Goal: Information Seeking & Learning: Compare options

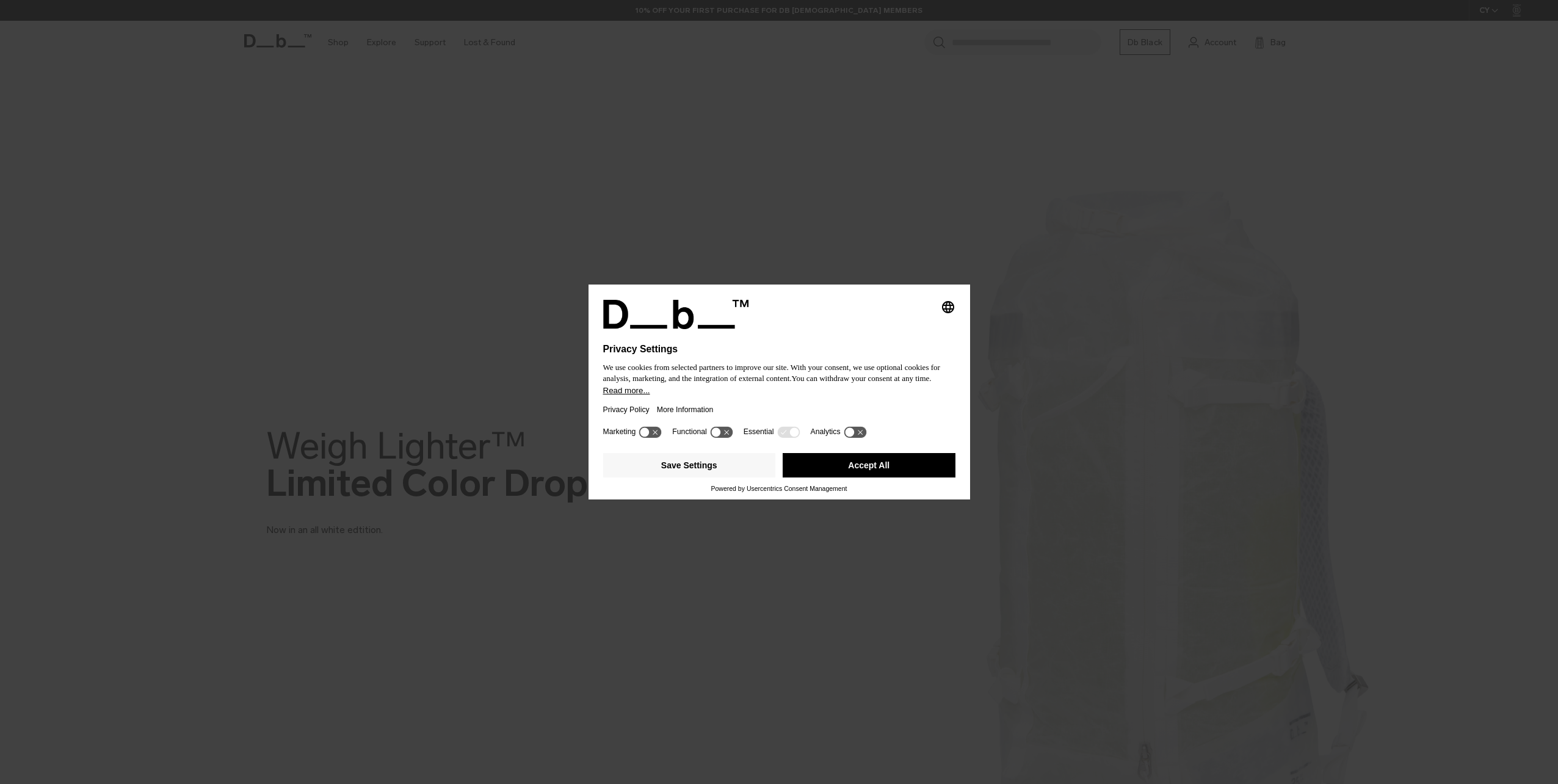
click at [817, 467] on button "Accept All" at bounding box center [869, 465] width 173 height 24
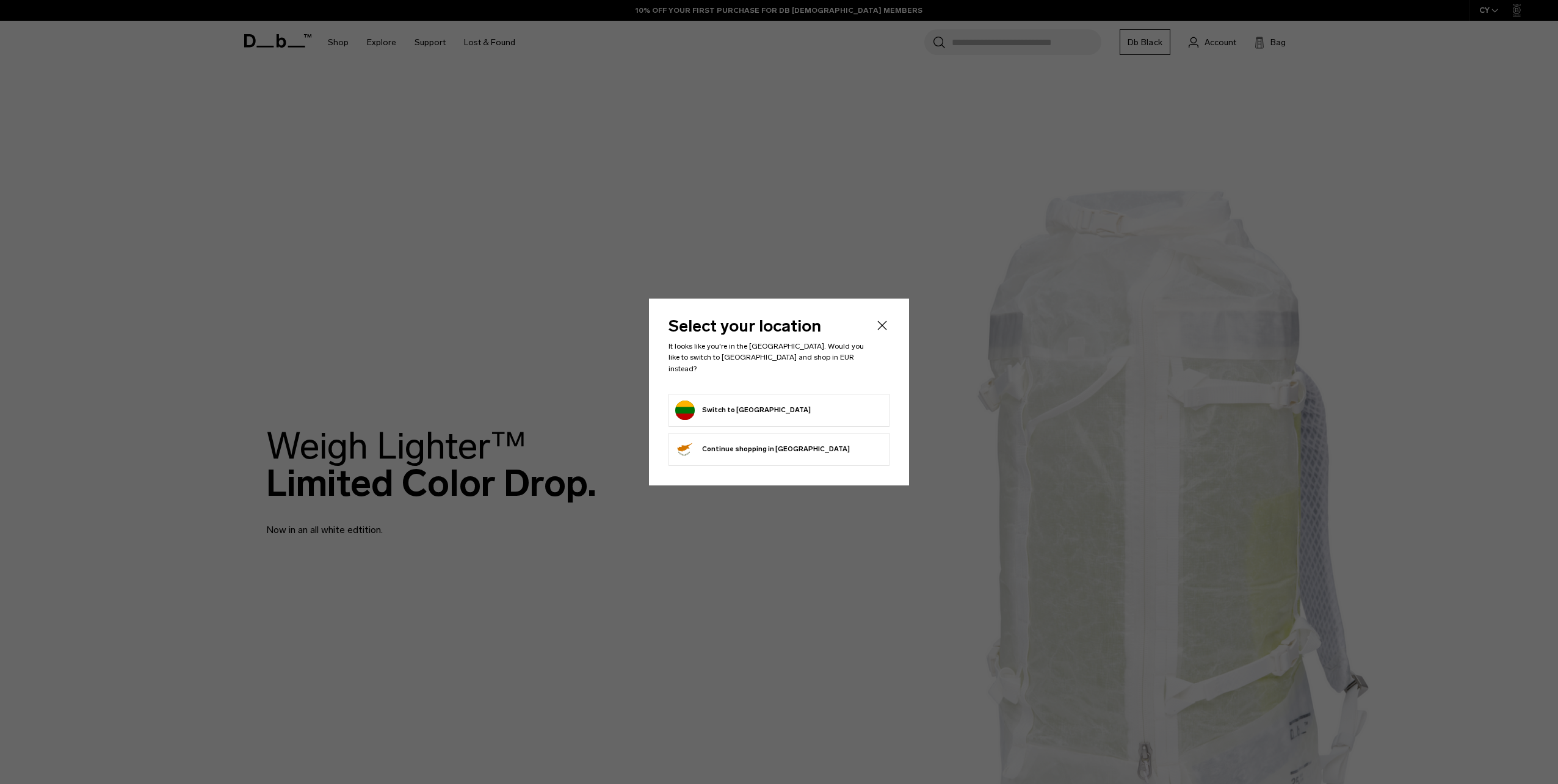
click at [884, 333] on icon "Close" at bounding box center [882, 325] width 15 height 15
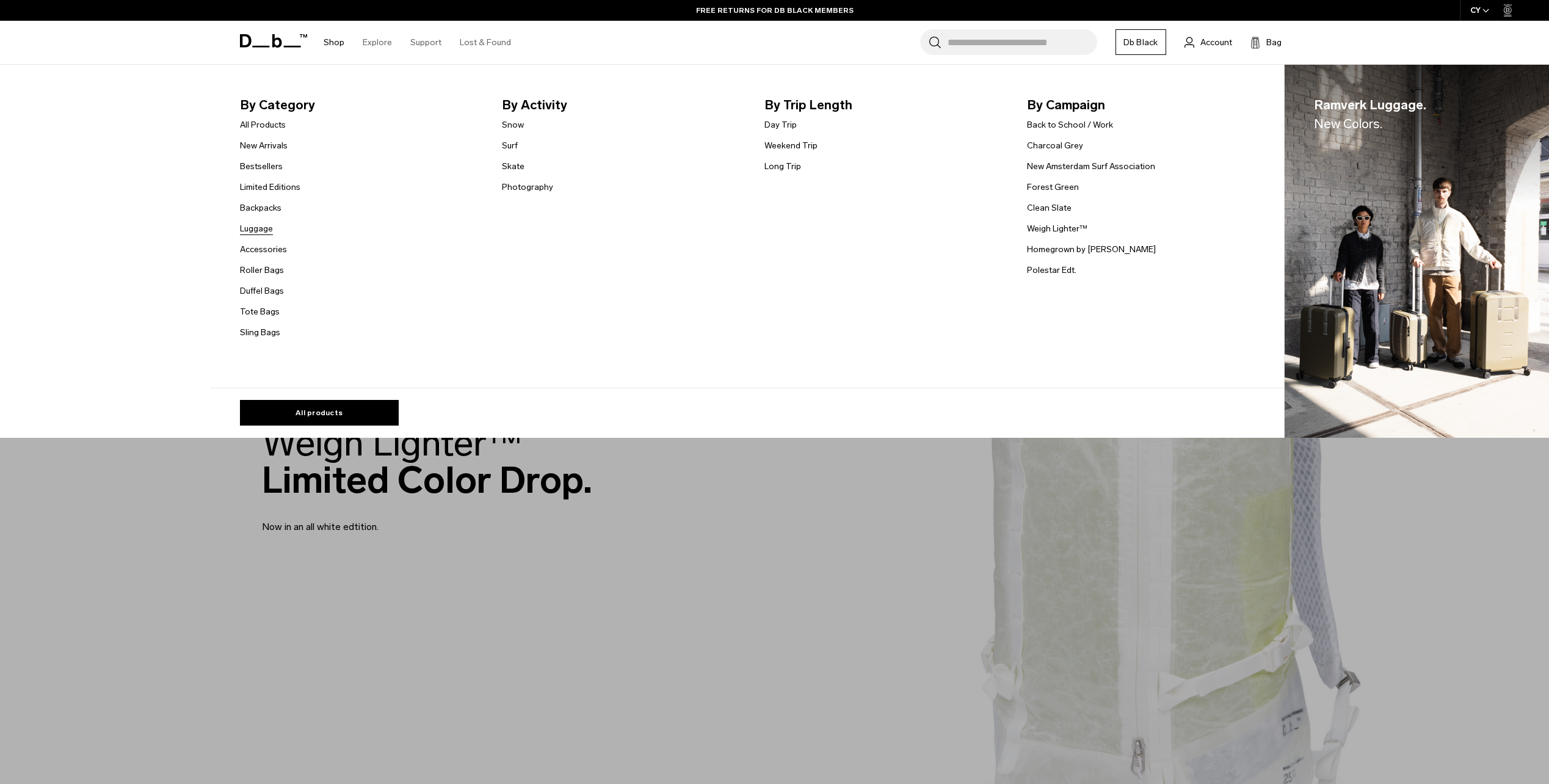
click at [263, 227] on link "Luggage" at bounding box center [256, 228] width 33 height 13
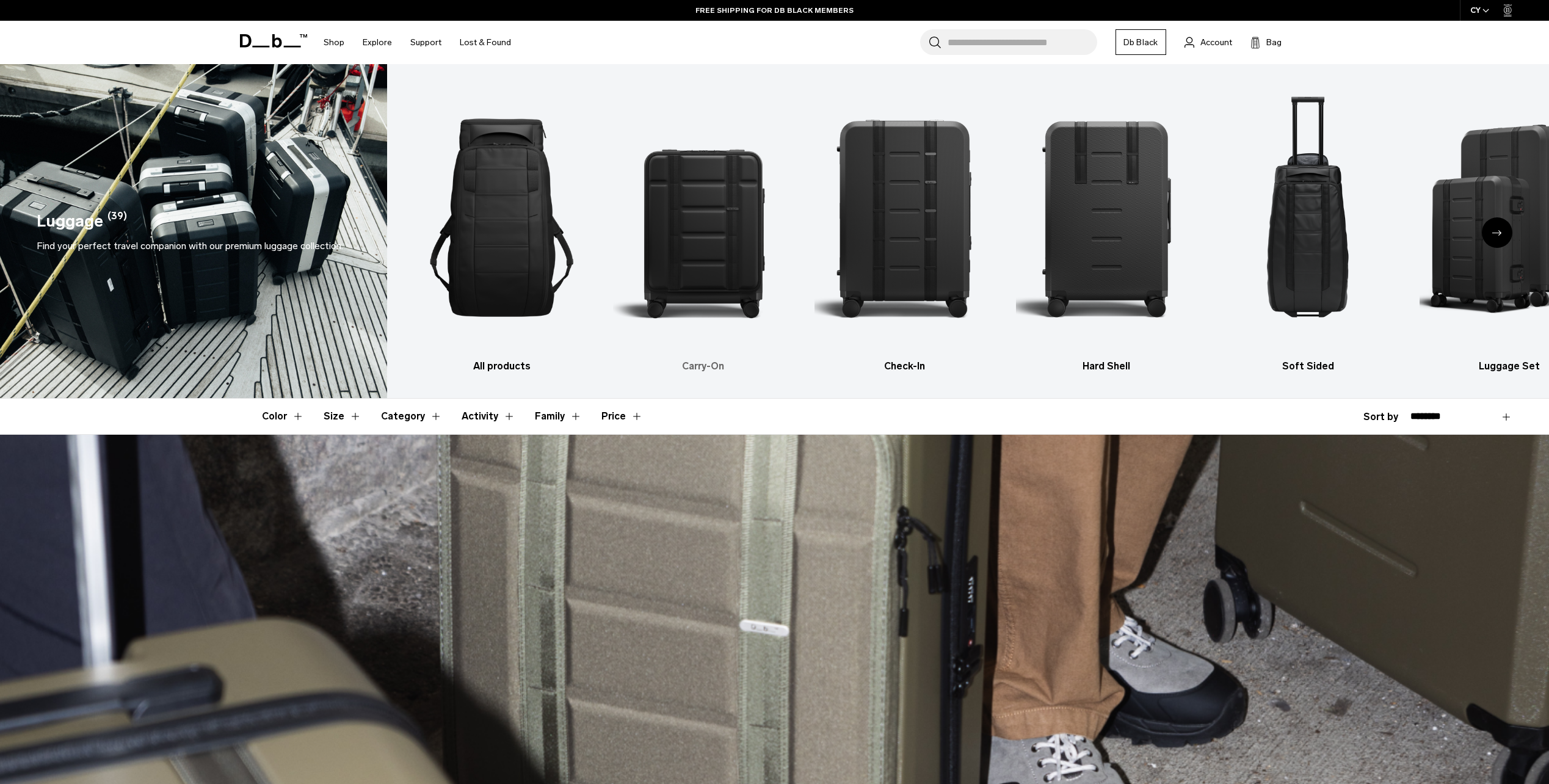
click at [695, 216] on img "2 / 6" at bounding box center [703, 217] width 180 height 270
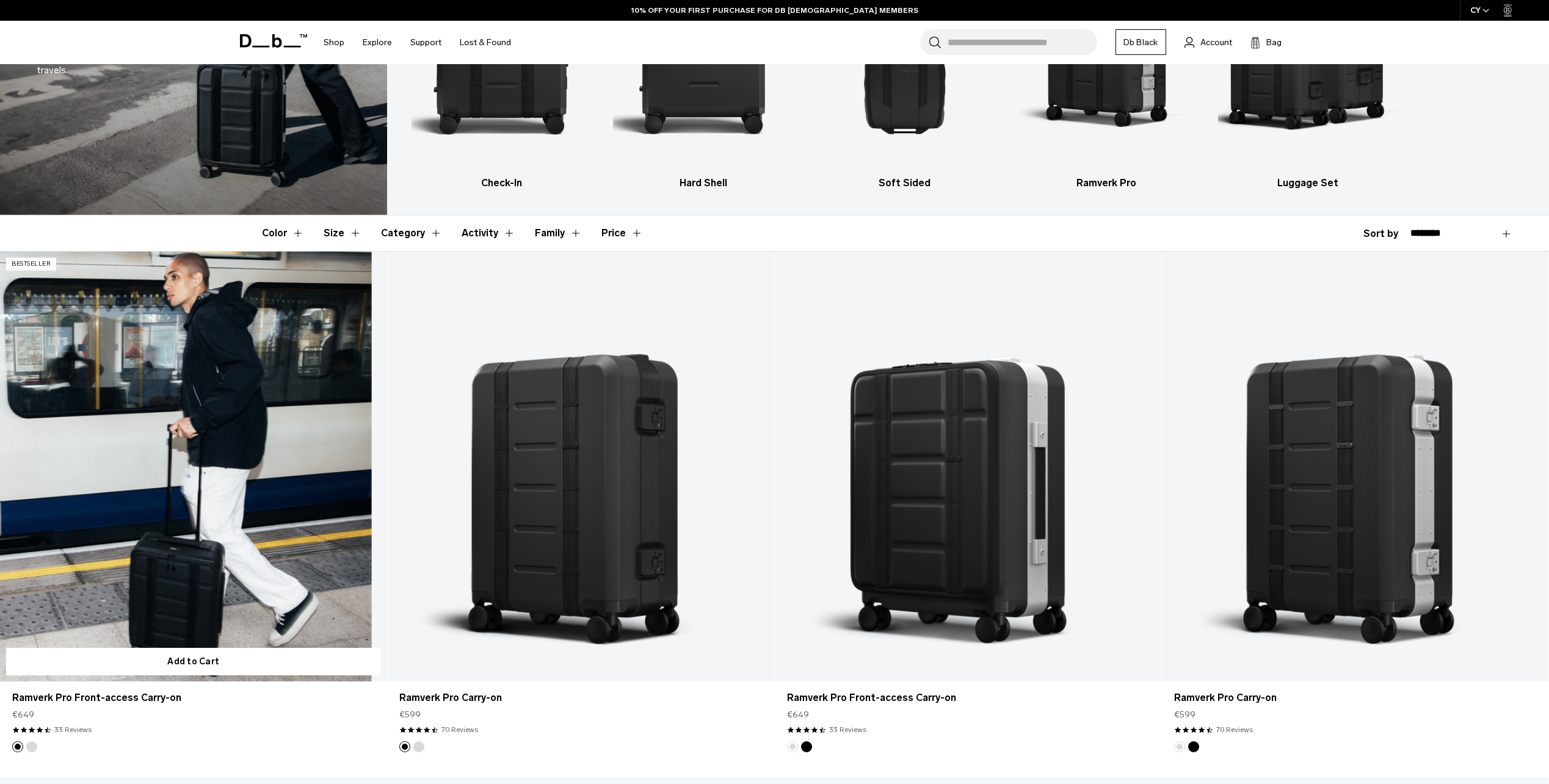
click at [191, 414] on link "Ramverk Pro Front-access Carry-on" at bounding box center [193, 467] width 387 height 430
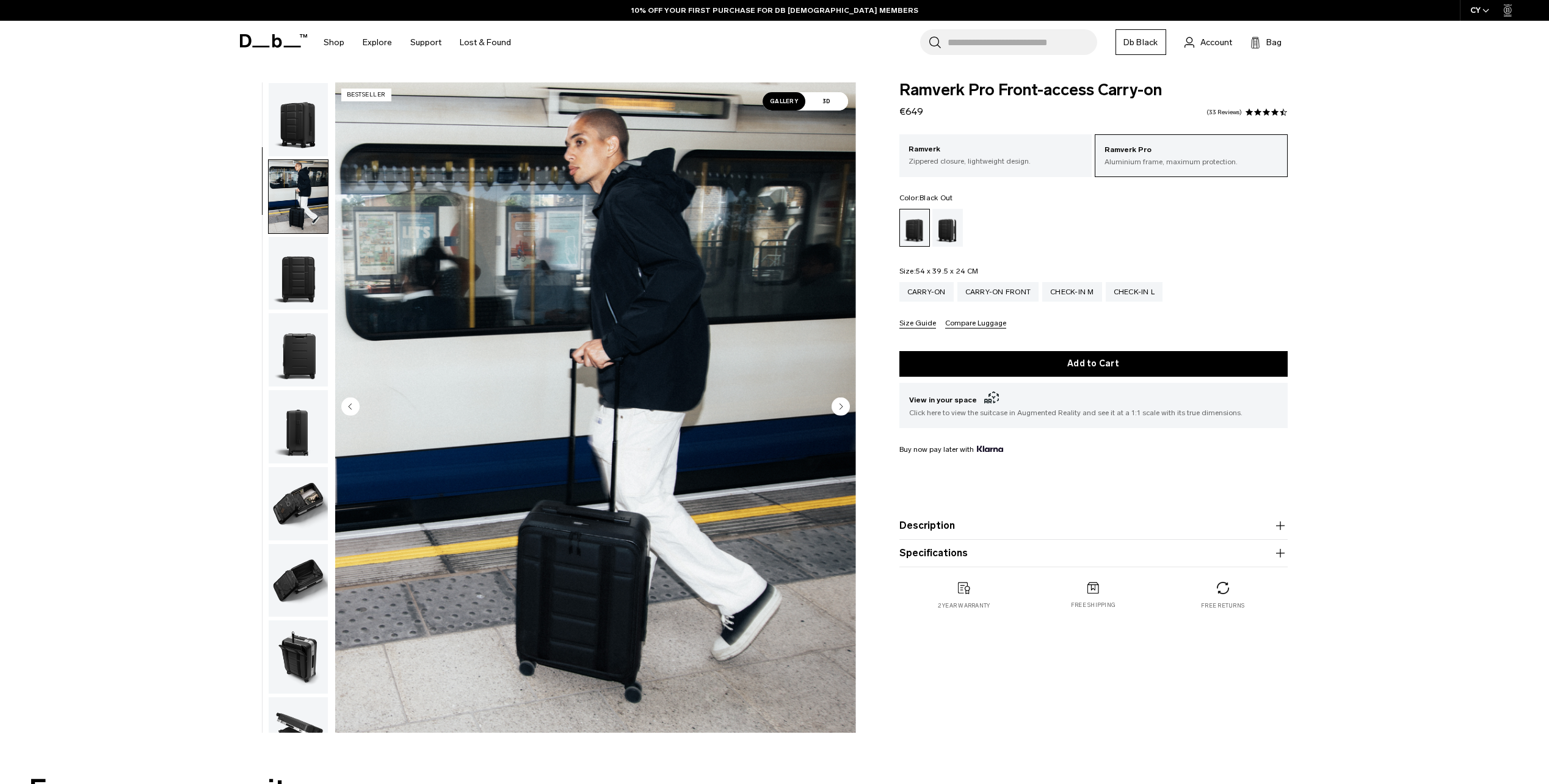
scroll to position [77, 0]
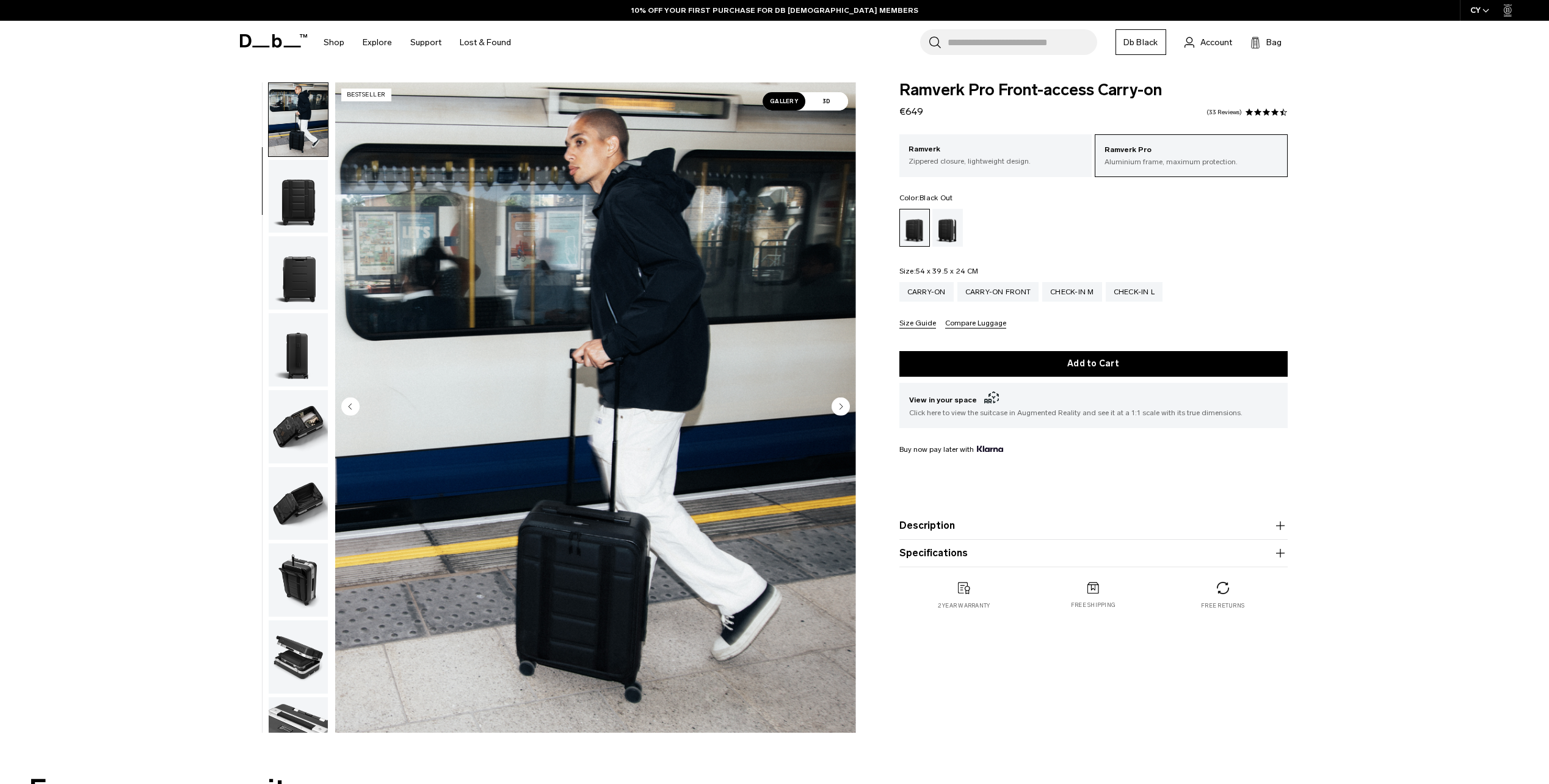
click at [303, 254] on img "button" at bounding box center [298, 272] width 59 height 73
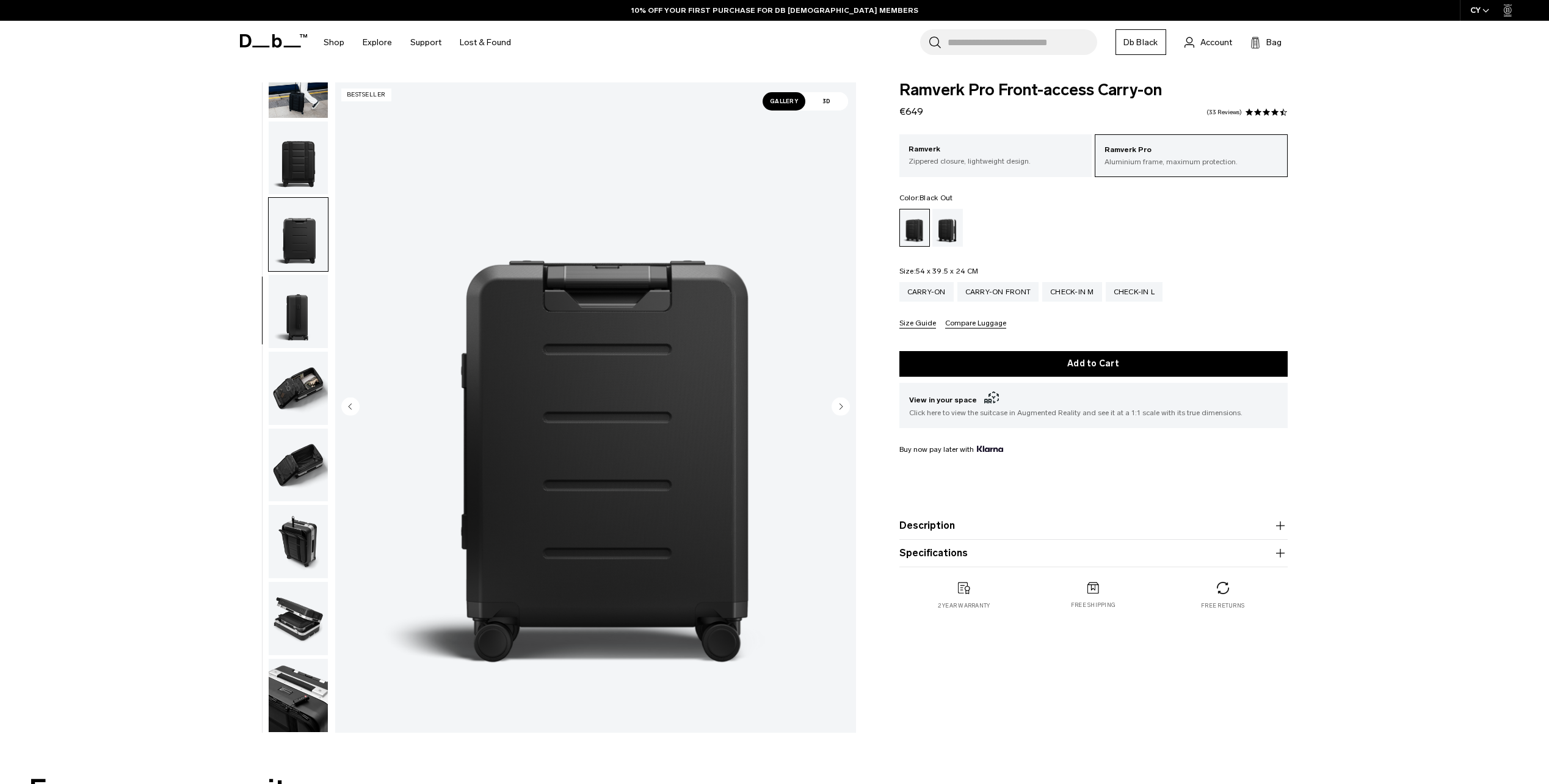
scroll to position [0, 0]
click at [298, 303] on img "button" at bounding box center [298, 311] width 59 height 73
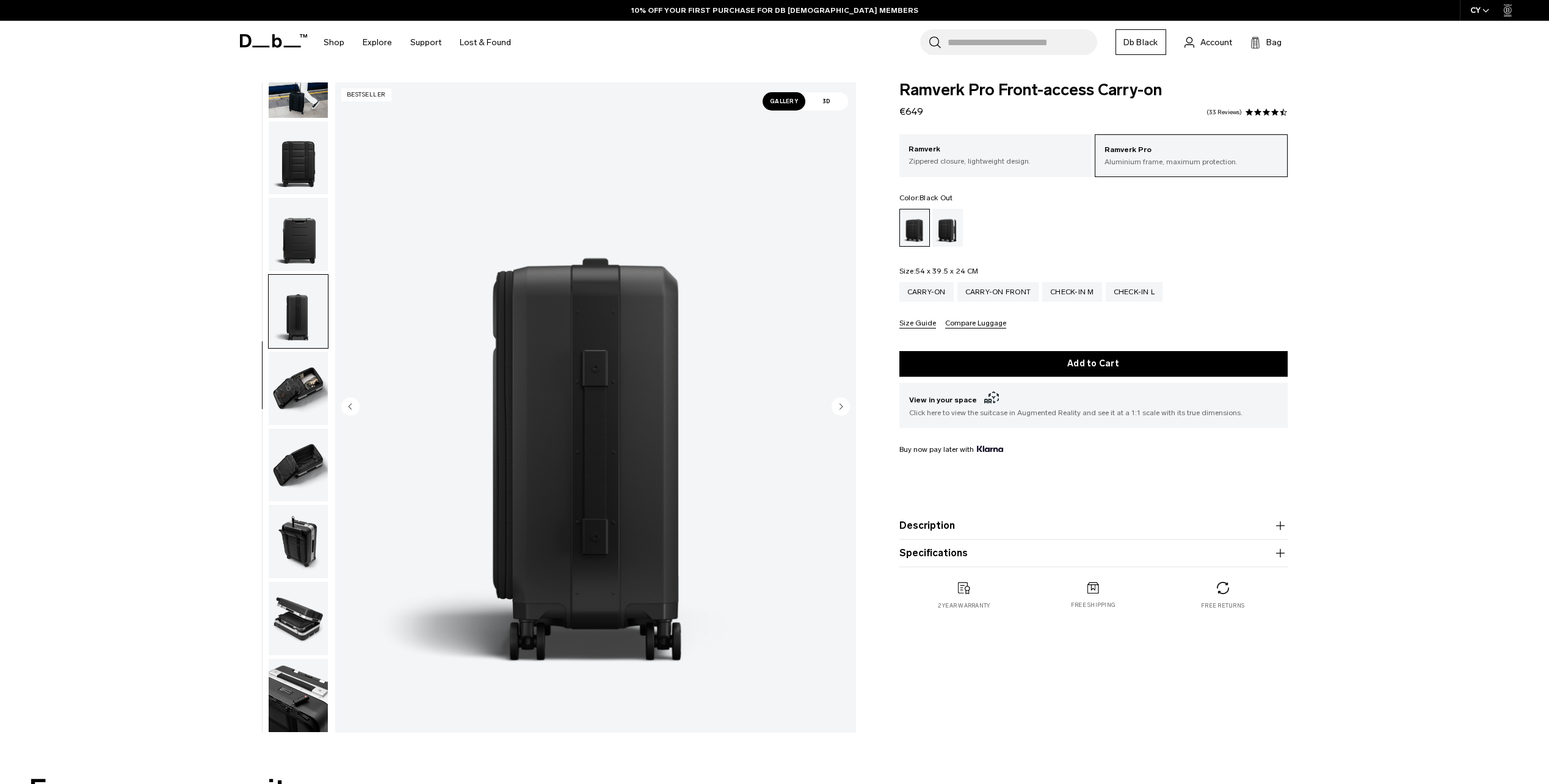
click at [293, 366] on img "button" at bounding box center [298, 388] width 59 height 73
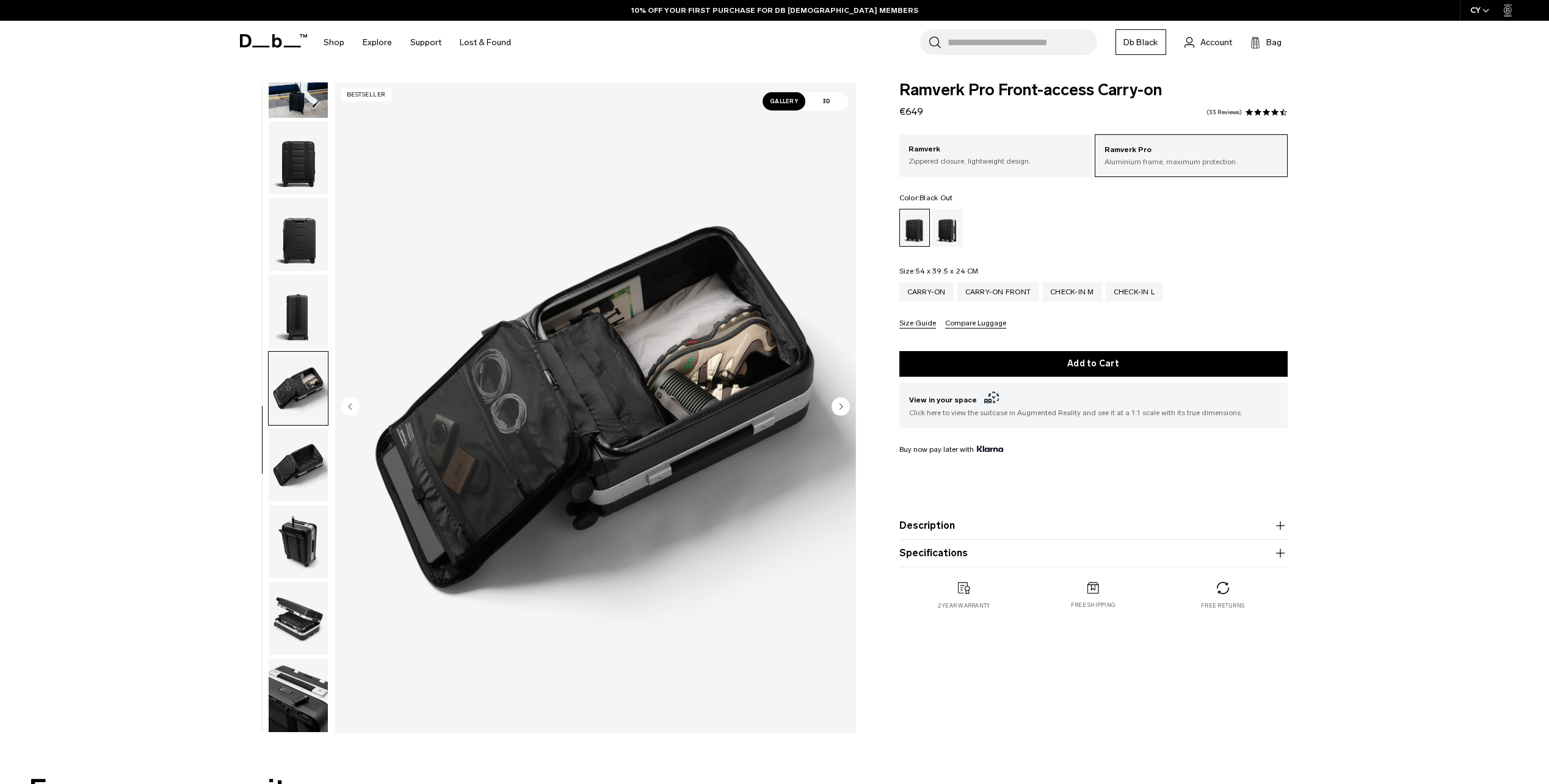
click at [284, 480] on img "button" at bounding box center [298, 465] width 59 height 73
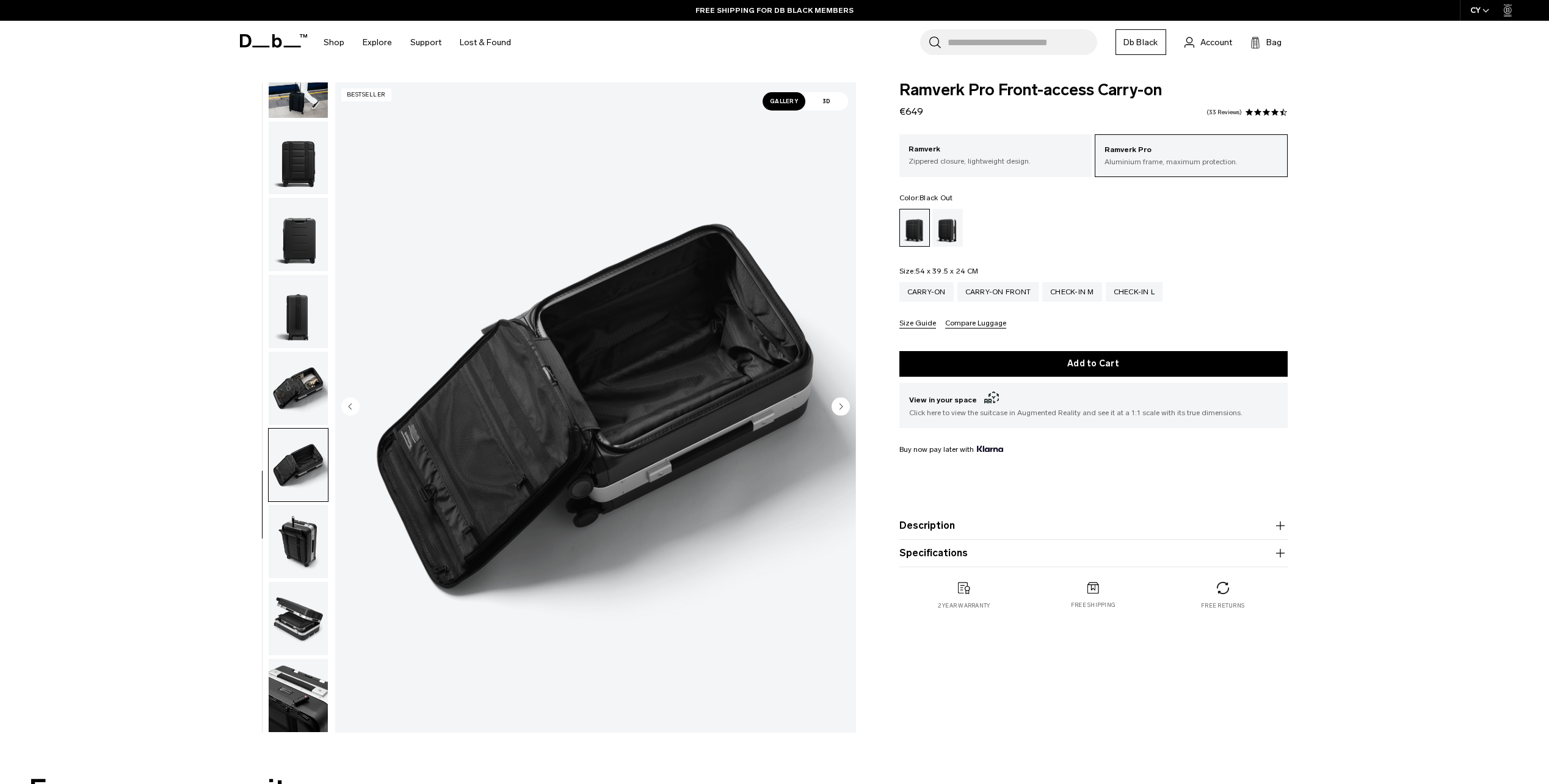
click at [298, 516] on img "button" at bounding box center [298, 541] width 59 height 73
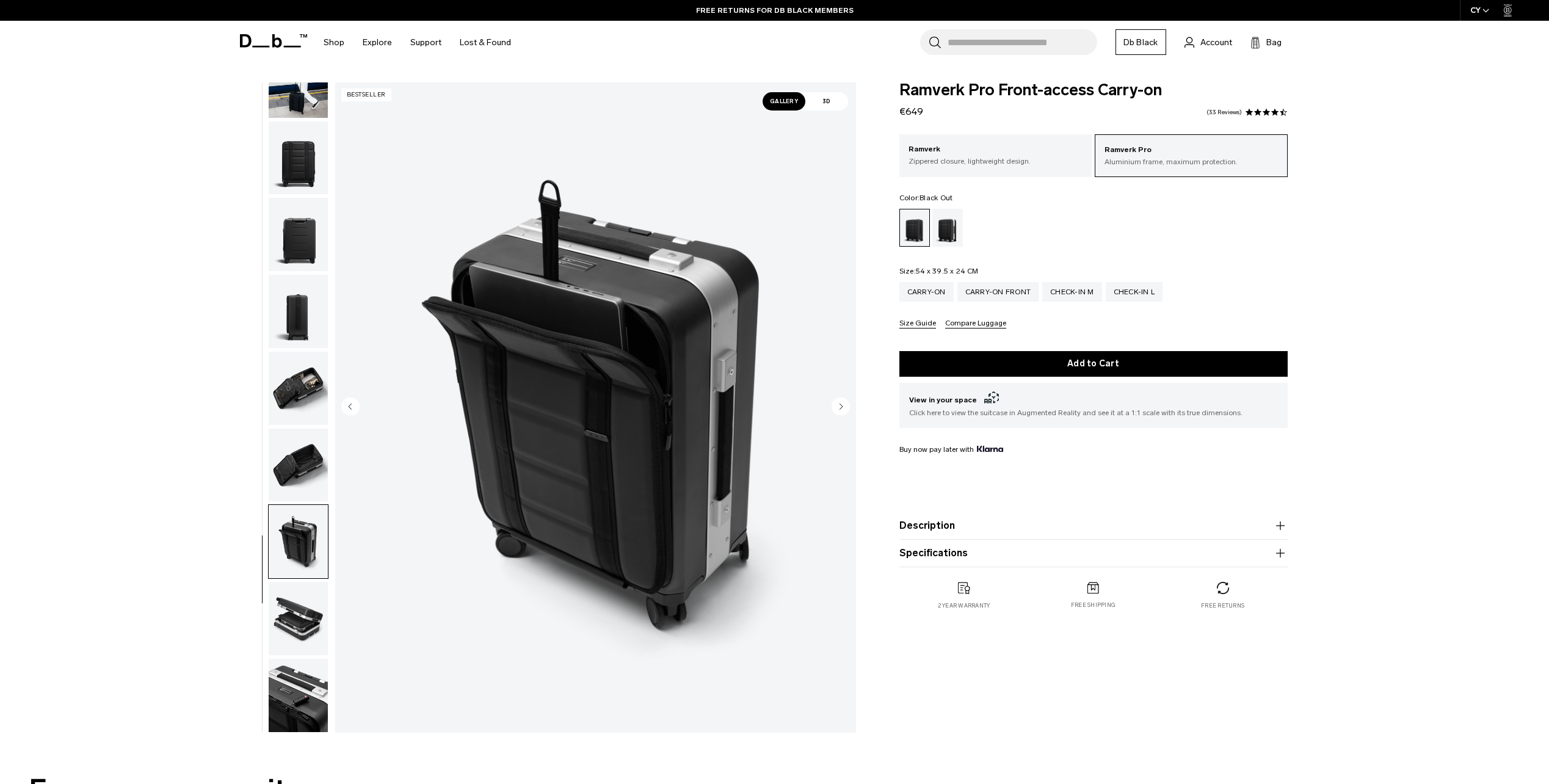
click at [309, 612] on img "button" at bounding box center [298, 618] width 59 height 73
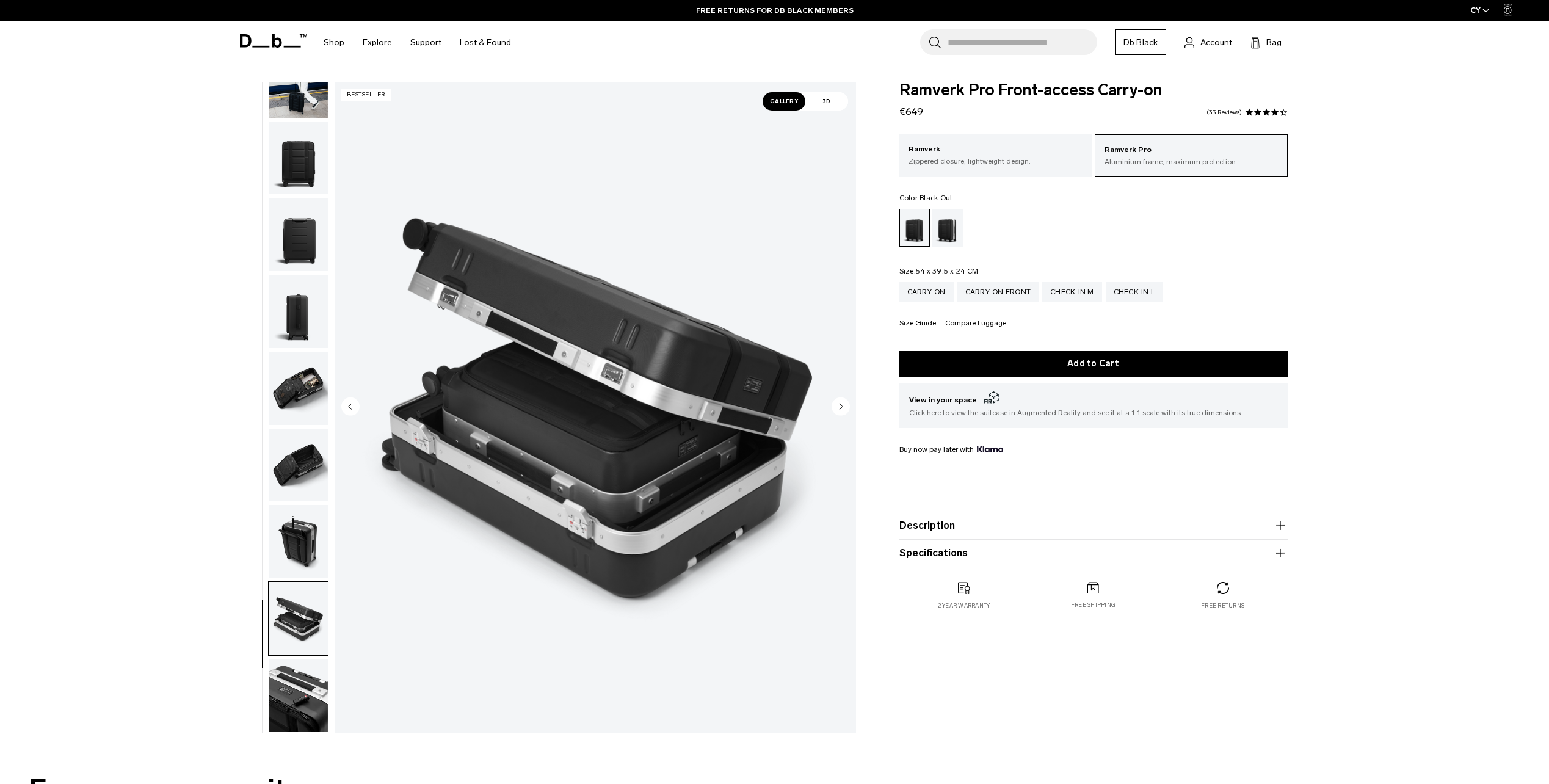
click at [291, 687] on img "button" at bounding box center [298, 695] width 59 height 73
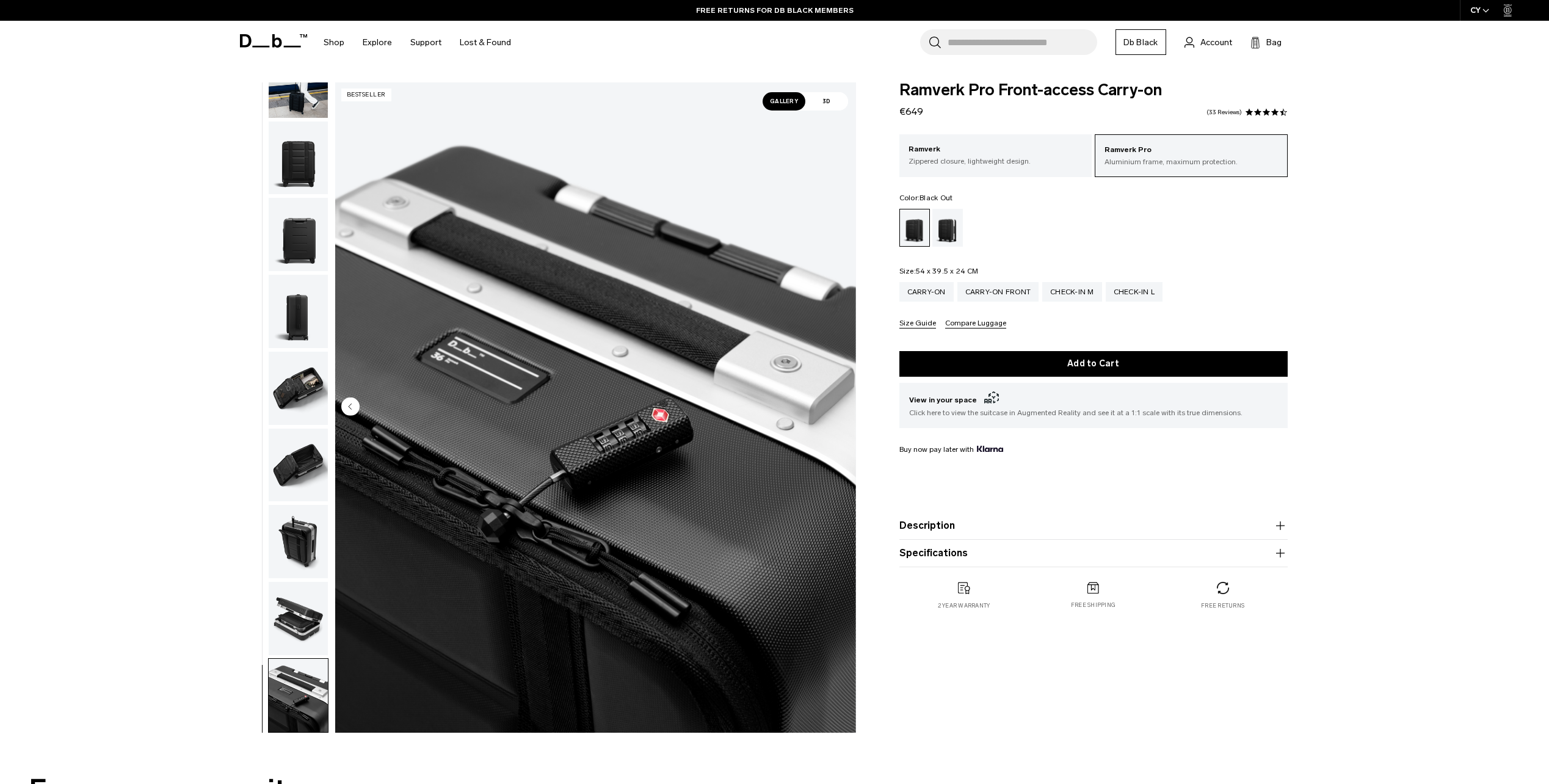
click at [302, 474] on img "button" at bounding box center [298, 465] width 59 height 73
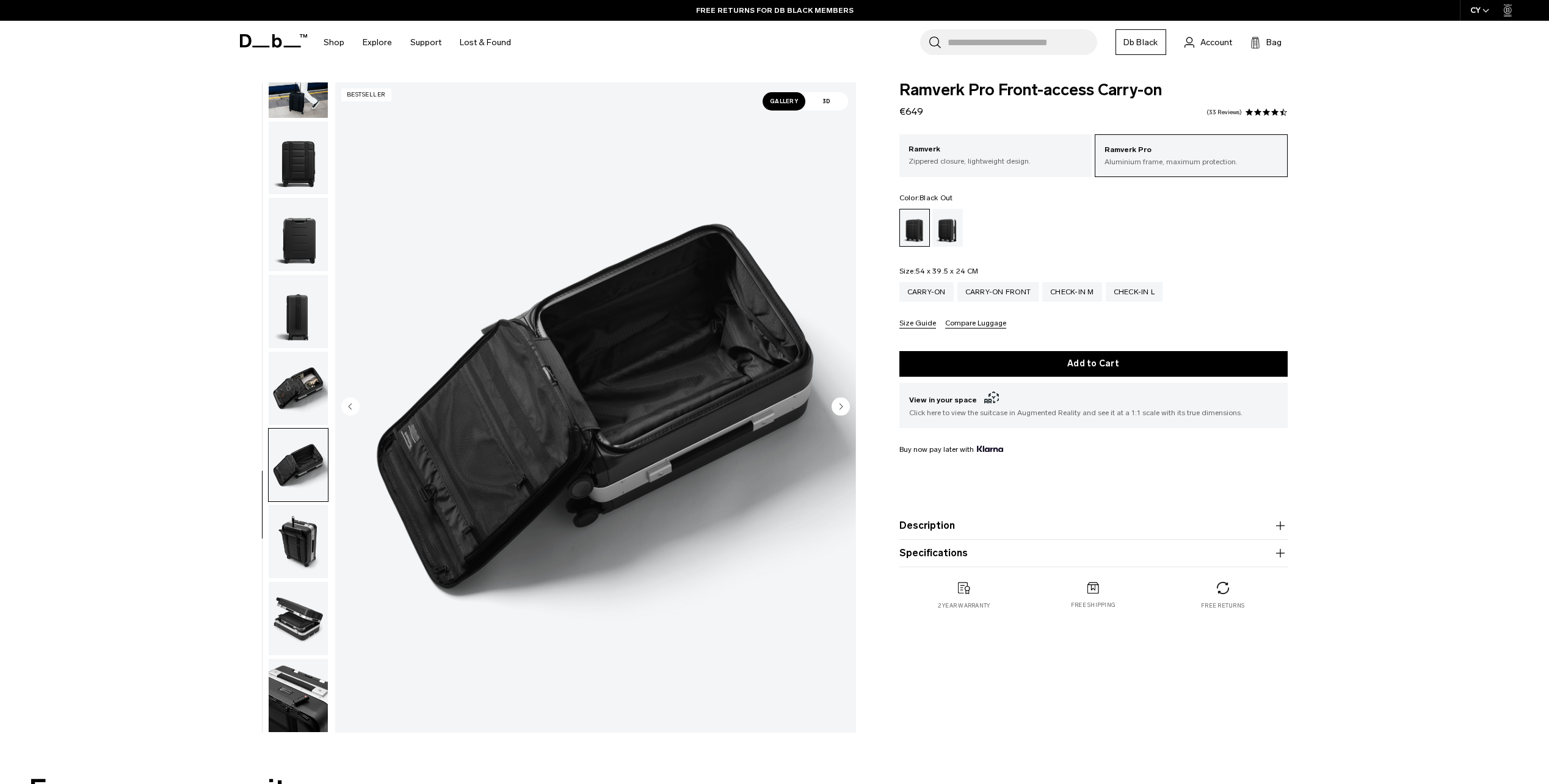
click at [288, 412] on img "button" at bounding box center [298, 388] width 59 height 73
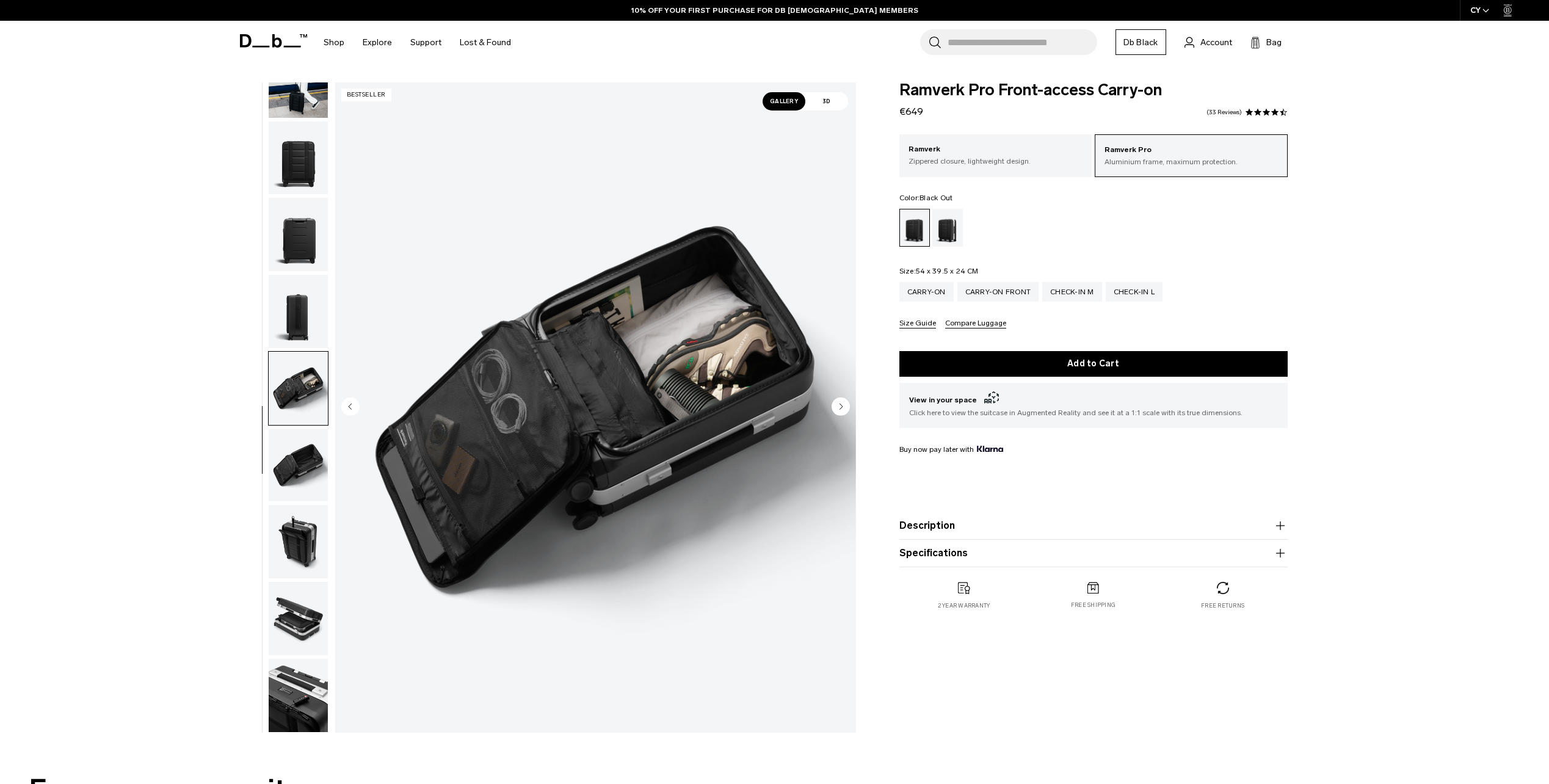
click at [275, 322] on img "button" at bounding box center [298, 311] width 59 height 73
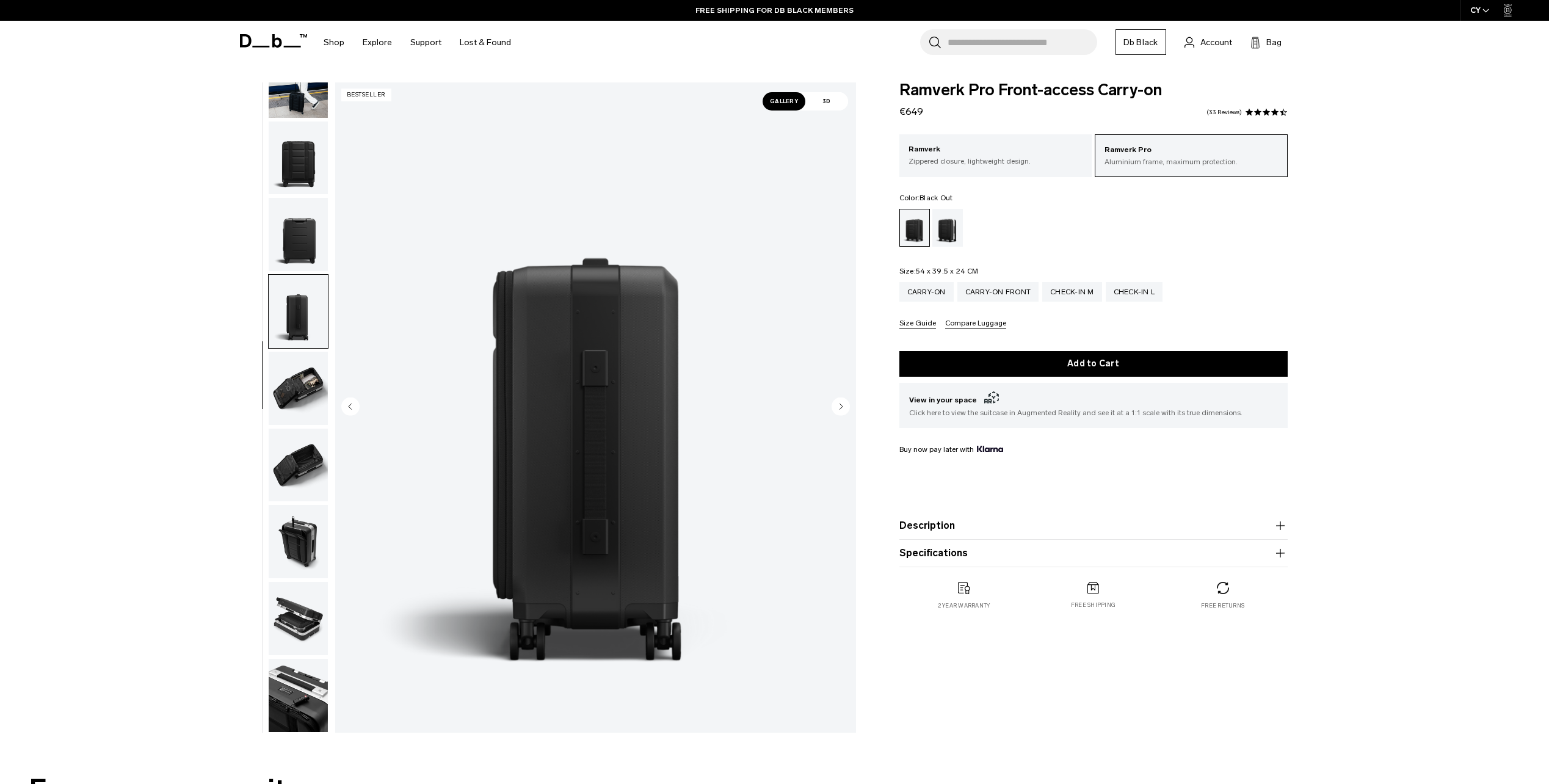
click at [946, 522] on button "Description" at bounding box center [1093, 526] width 388 height 15
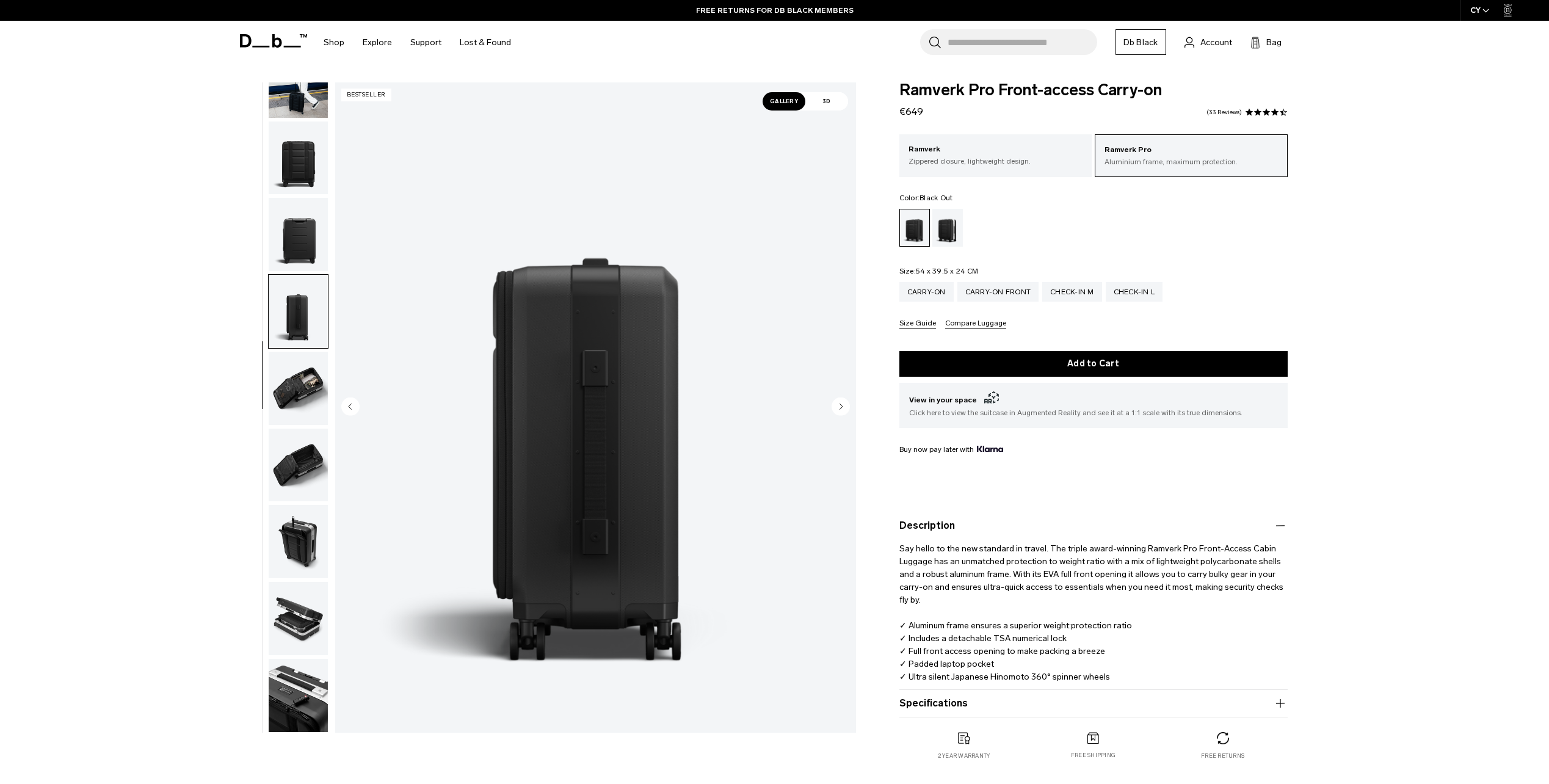
click at [941, 699] on button "Specifications" at bounding box center [1093, 703] width 388 height 15
click at [921, 290] on div "Carry-on" at bounding box center [927, 292] width 55 height 20
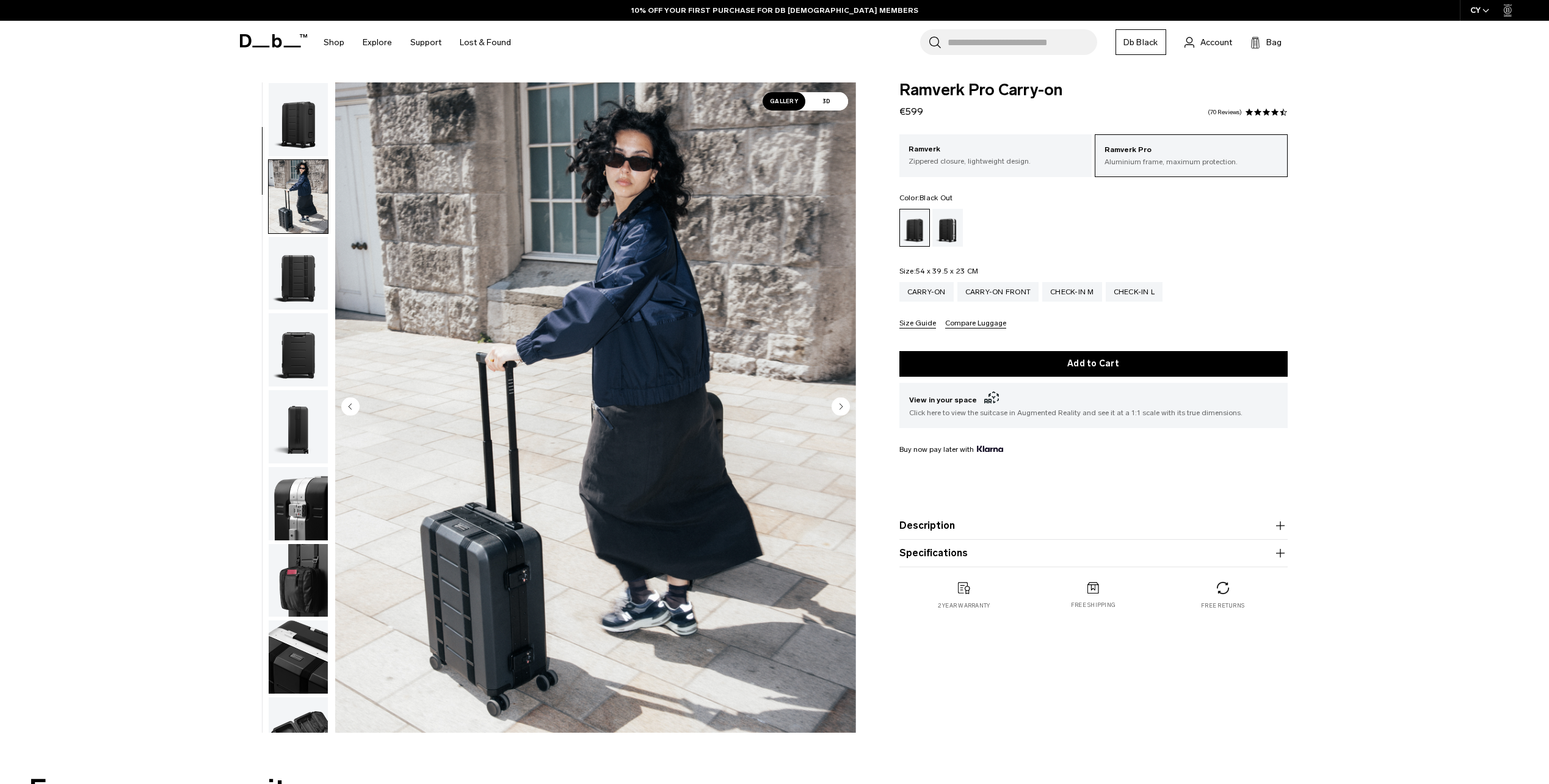
scroll to position [77, 0]
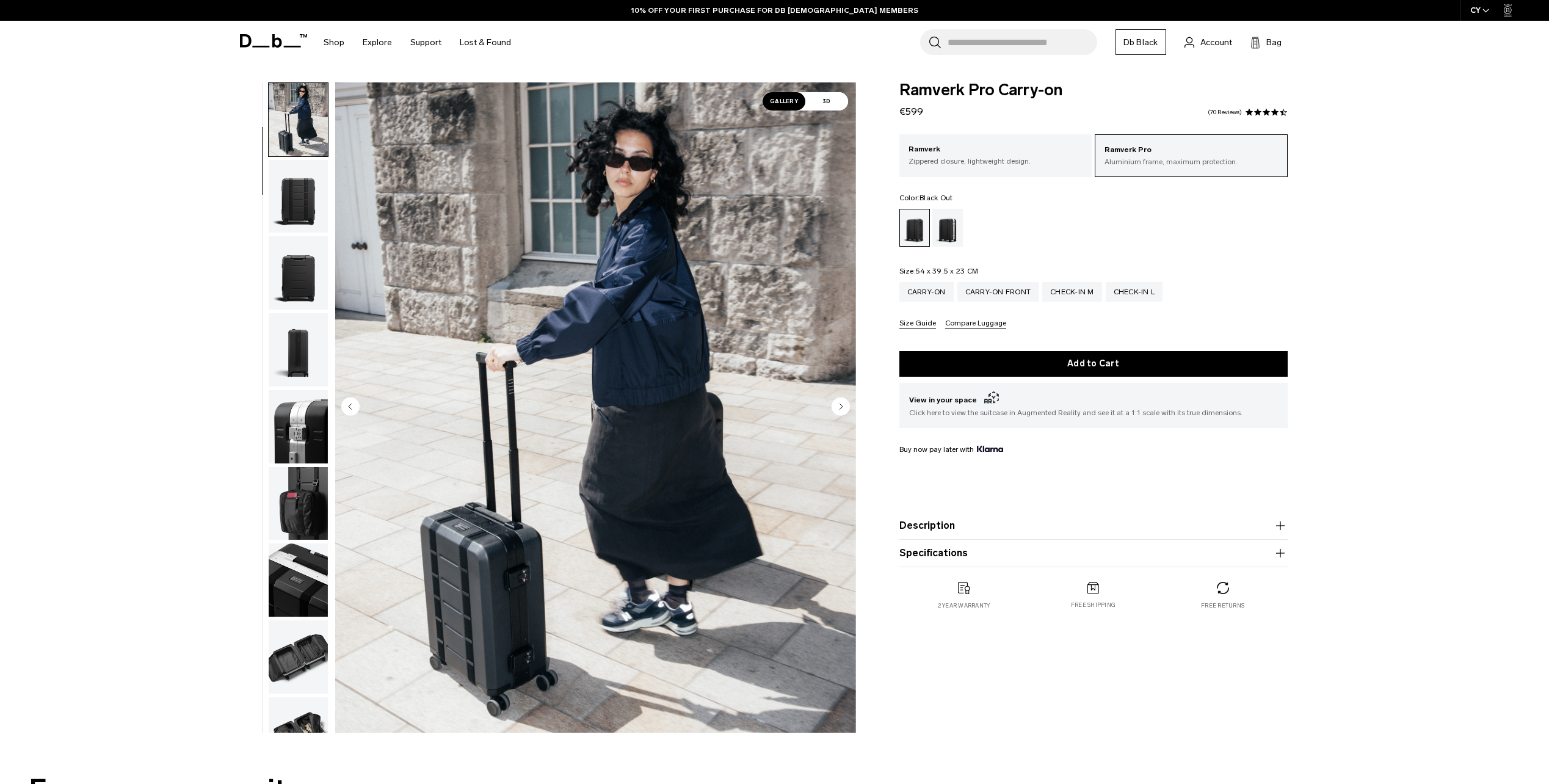
click at [300, 232] on img "button" at bounding box center [298, 196] width 59 height 73
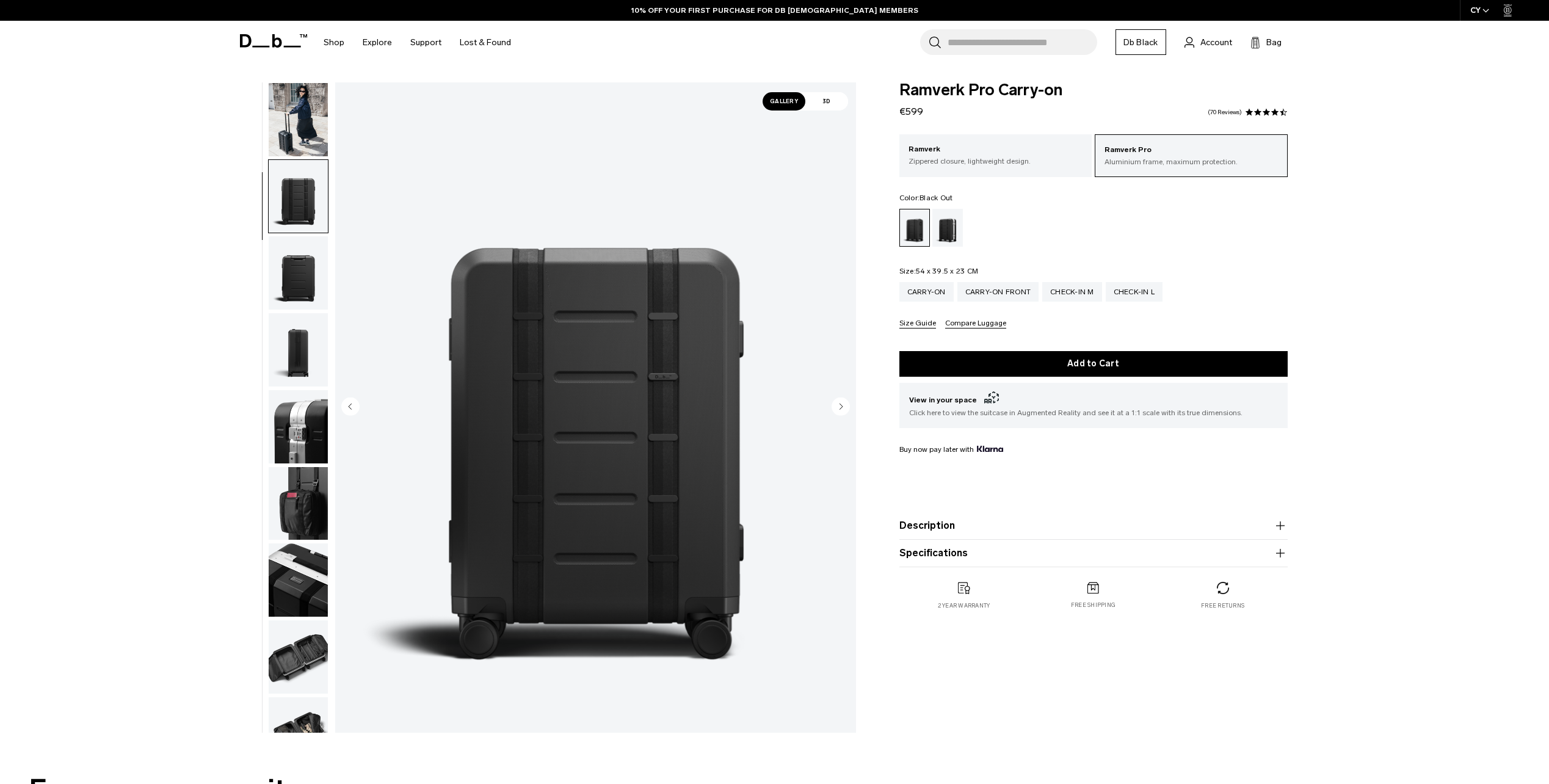
scroll to position [154, 0]
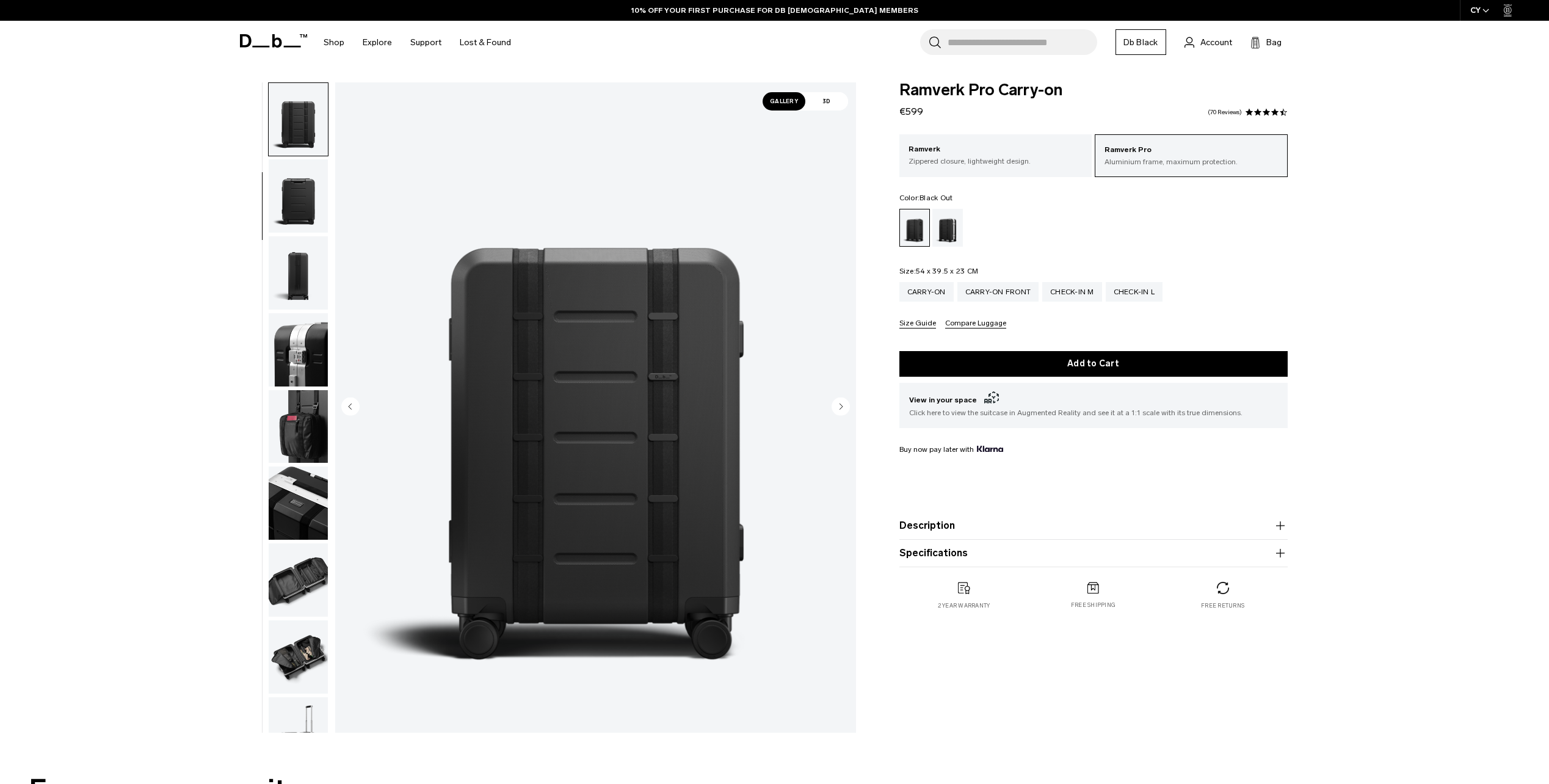
click at [298, 270] on img "button" at bounding box center [298, 272] width 59 height 73
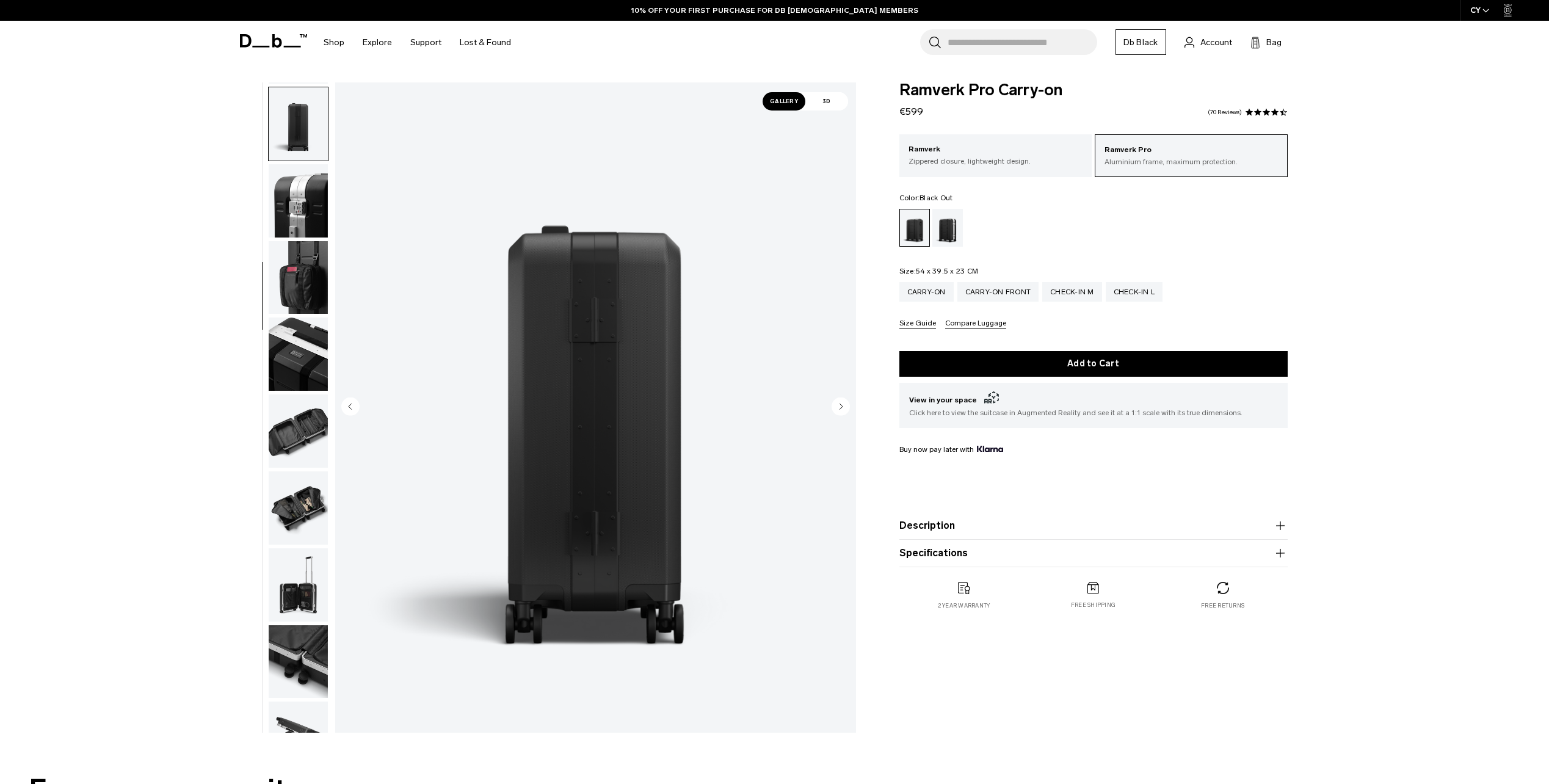
scroll to position [307, 0]
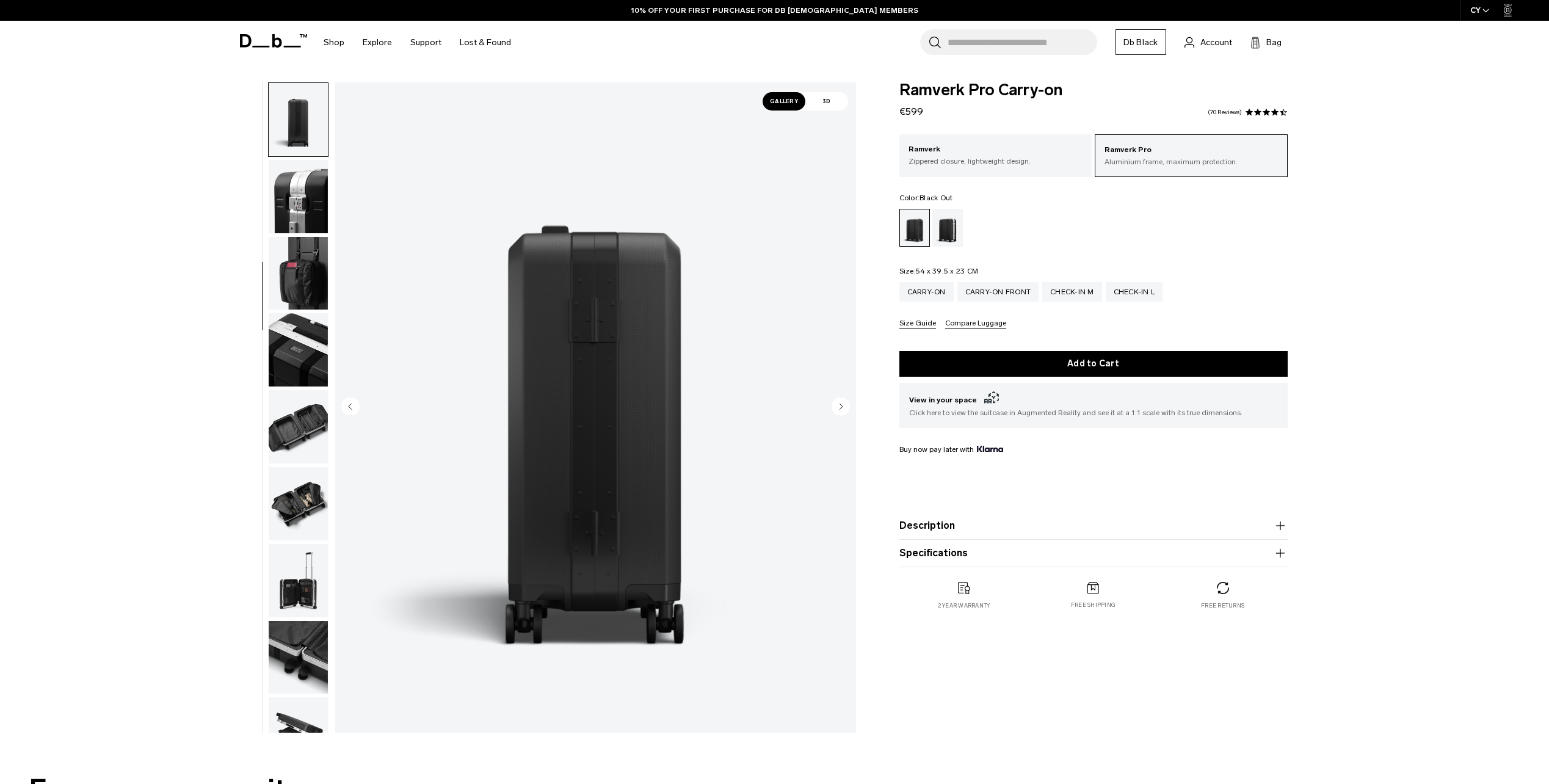
click at [963, 558] on button "Specifications" at bounding box center [1093, 553] width 388 height 15
click at [298, 435] on img "button" at bounding box center [298, 426] width 59 height 73
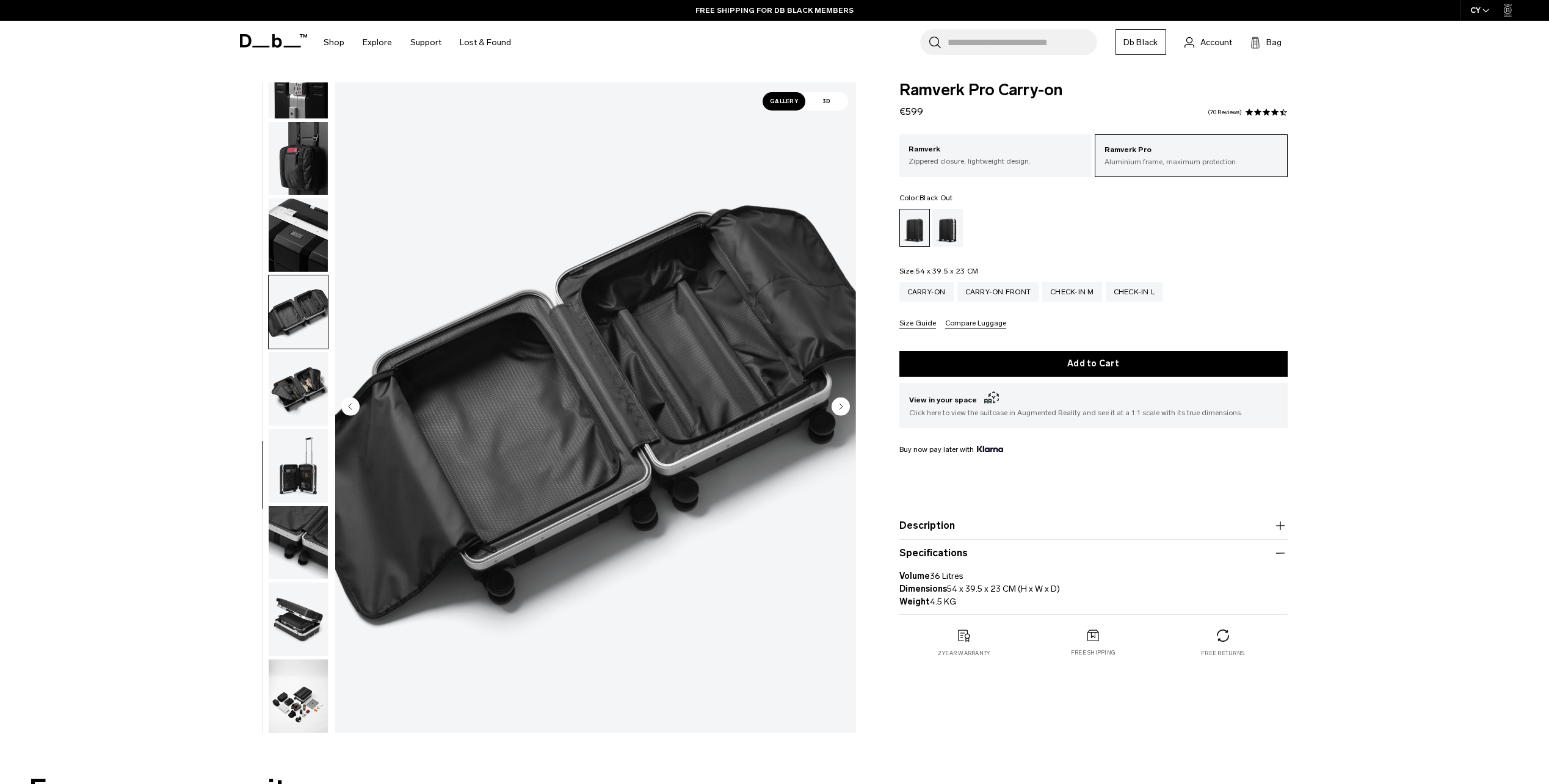
scroll to position [423, 0]
click at [302, 484] on img "button" at bounding box center [298, 465] width 59 height 73
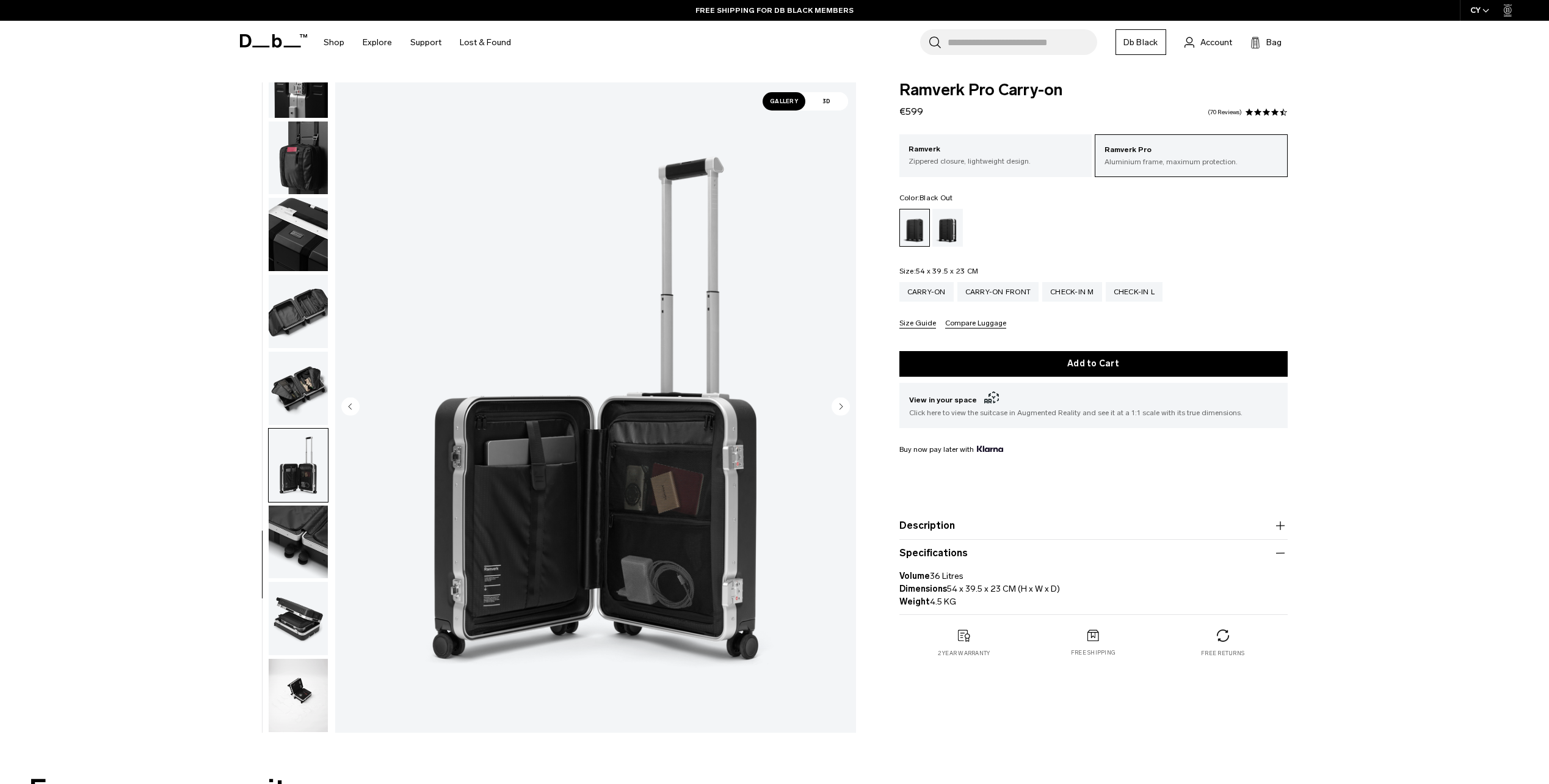
click at [291, 528] on img "button" at bounding box center [298, 541] width 59 height 73
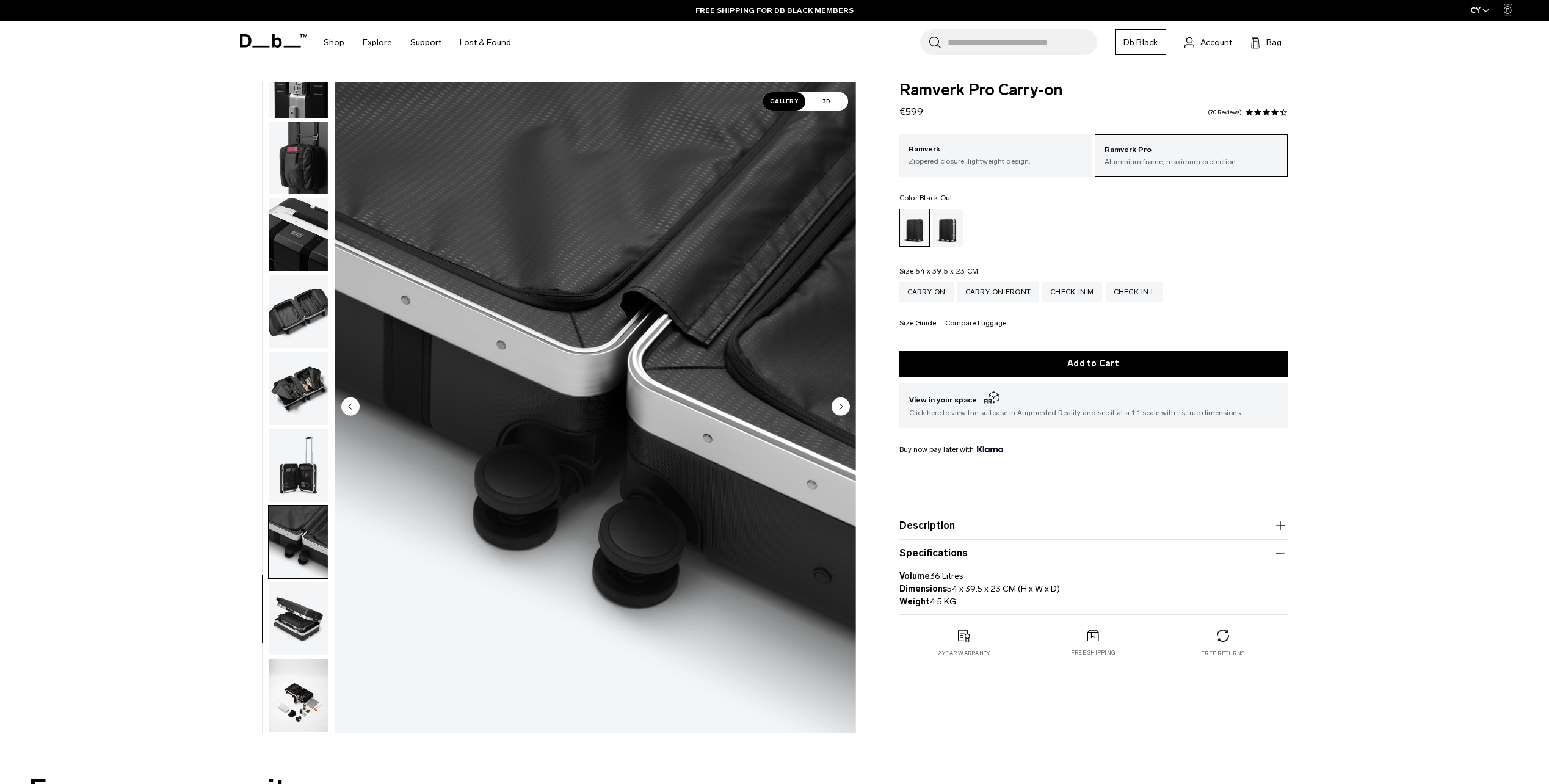
click at [291, 562] on img "button" at bounding box center [298, 541] width 59 height 73
click at [291, 603] on img "button" at bounding box center [298, 618] width 59 height 73
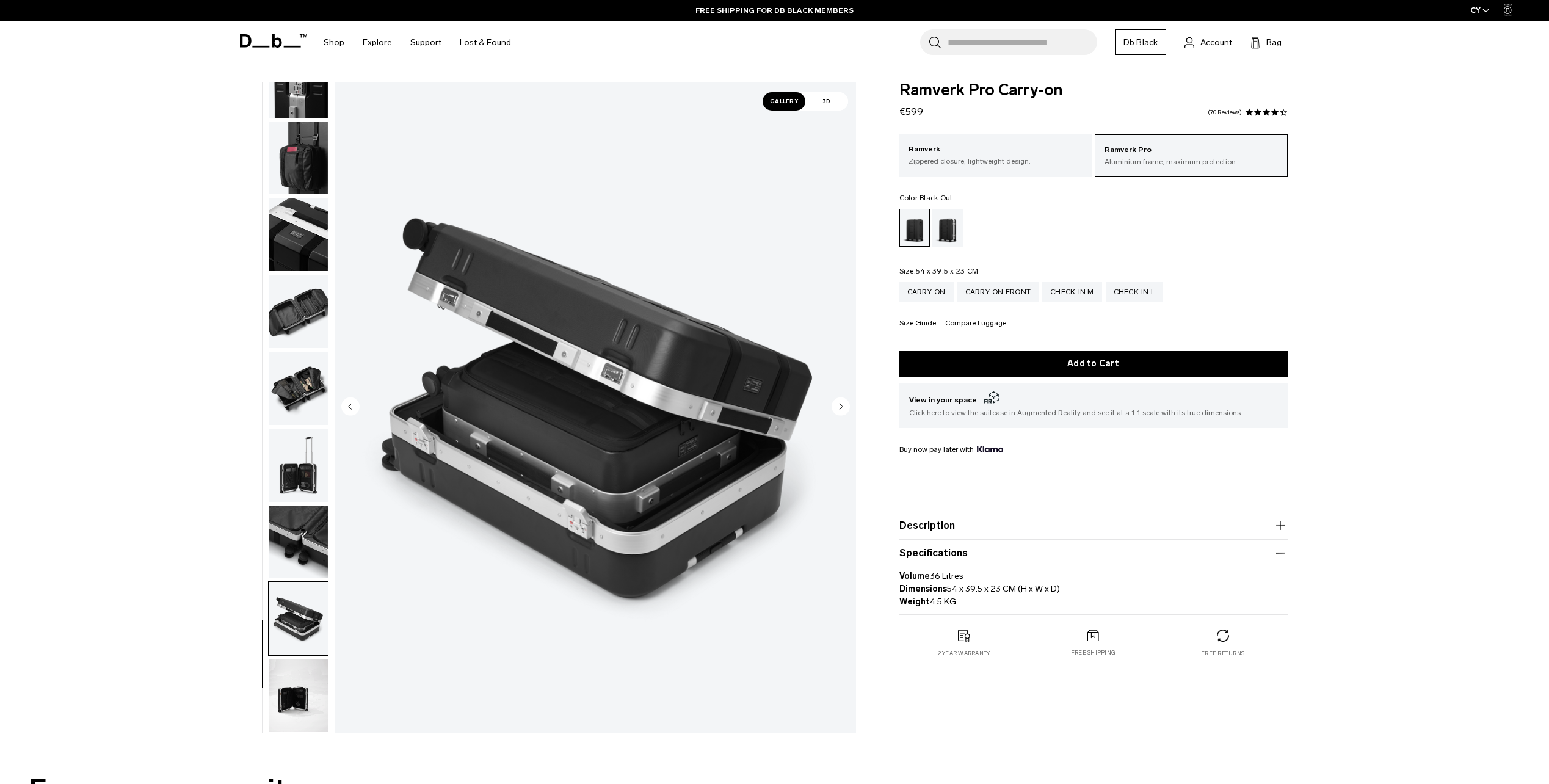
click at [285, 671] on img "button" at bounding box center [298, 695] width 59 height 73
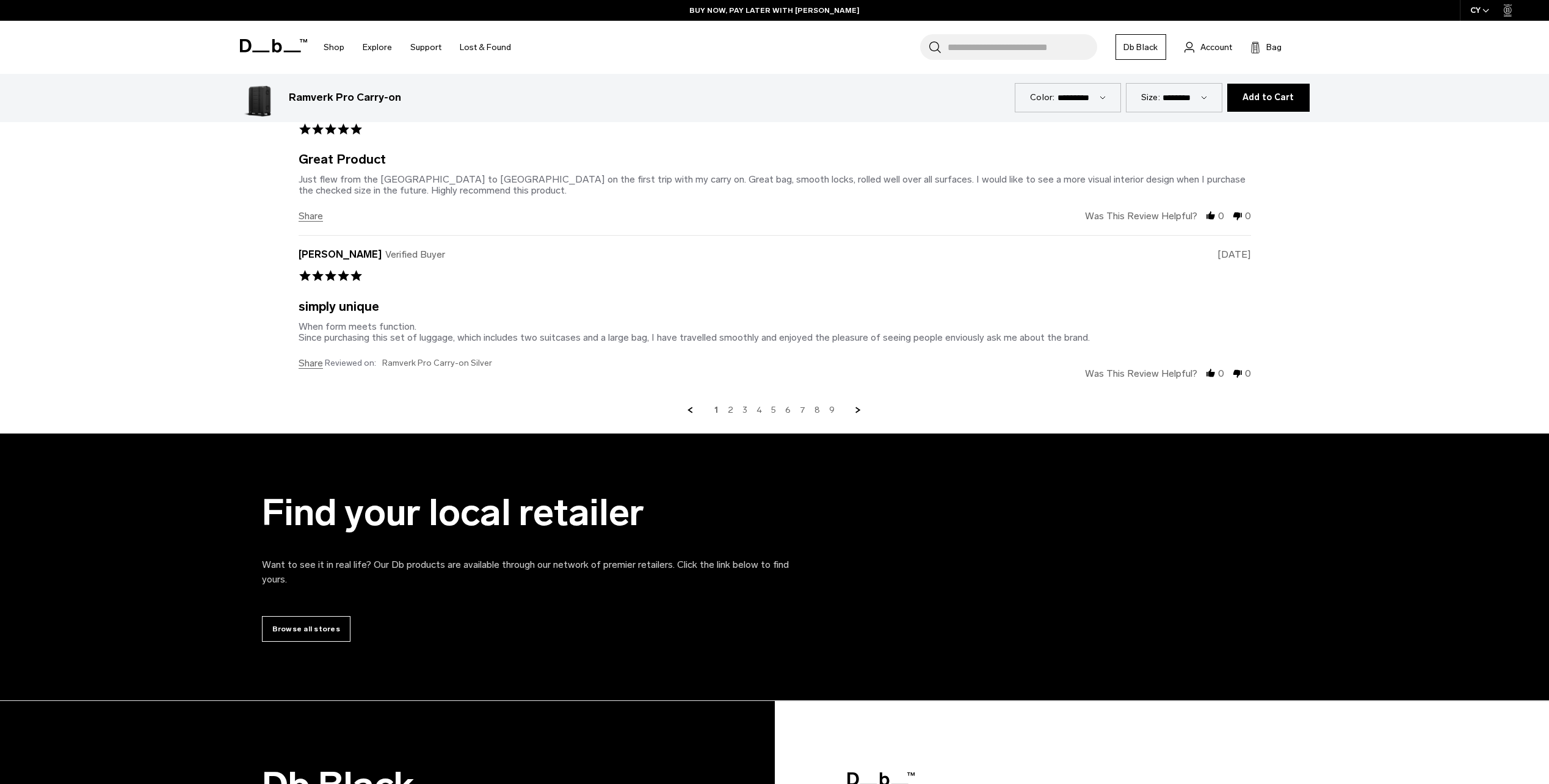
scroll to position [5859, 0]
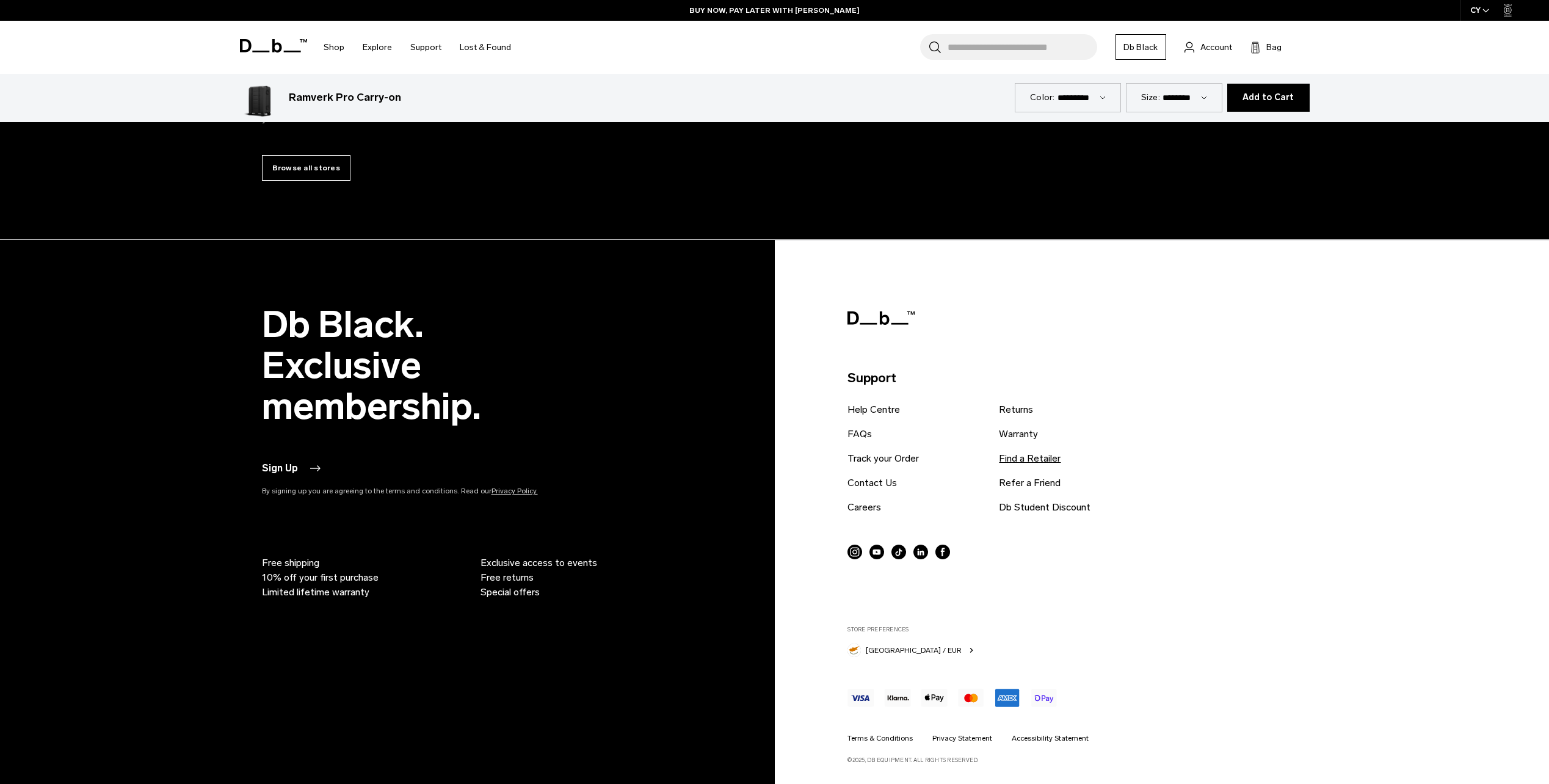
click at [1016, 463] on link "Find a Retailer" at bounding box center [1030, 459] width 62 height 15
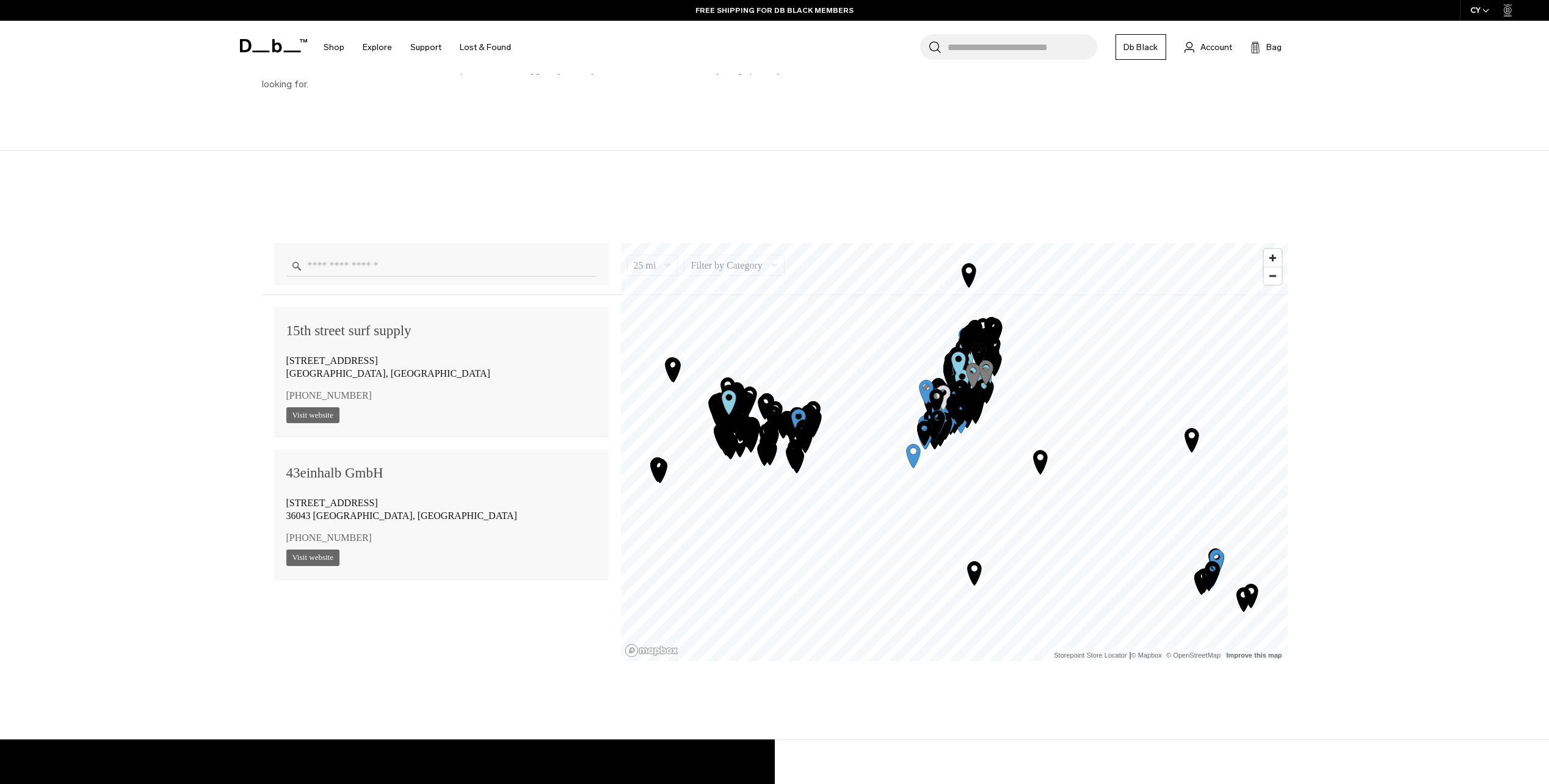
scroll to position [977, 0]
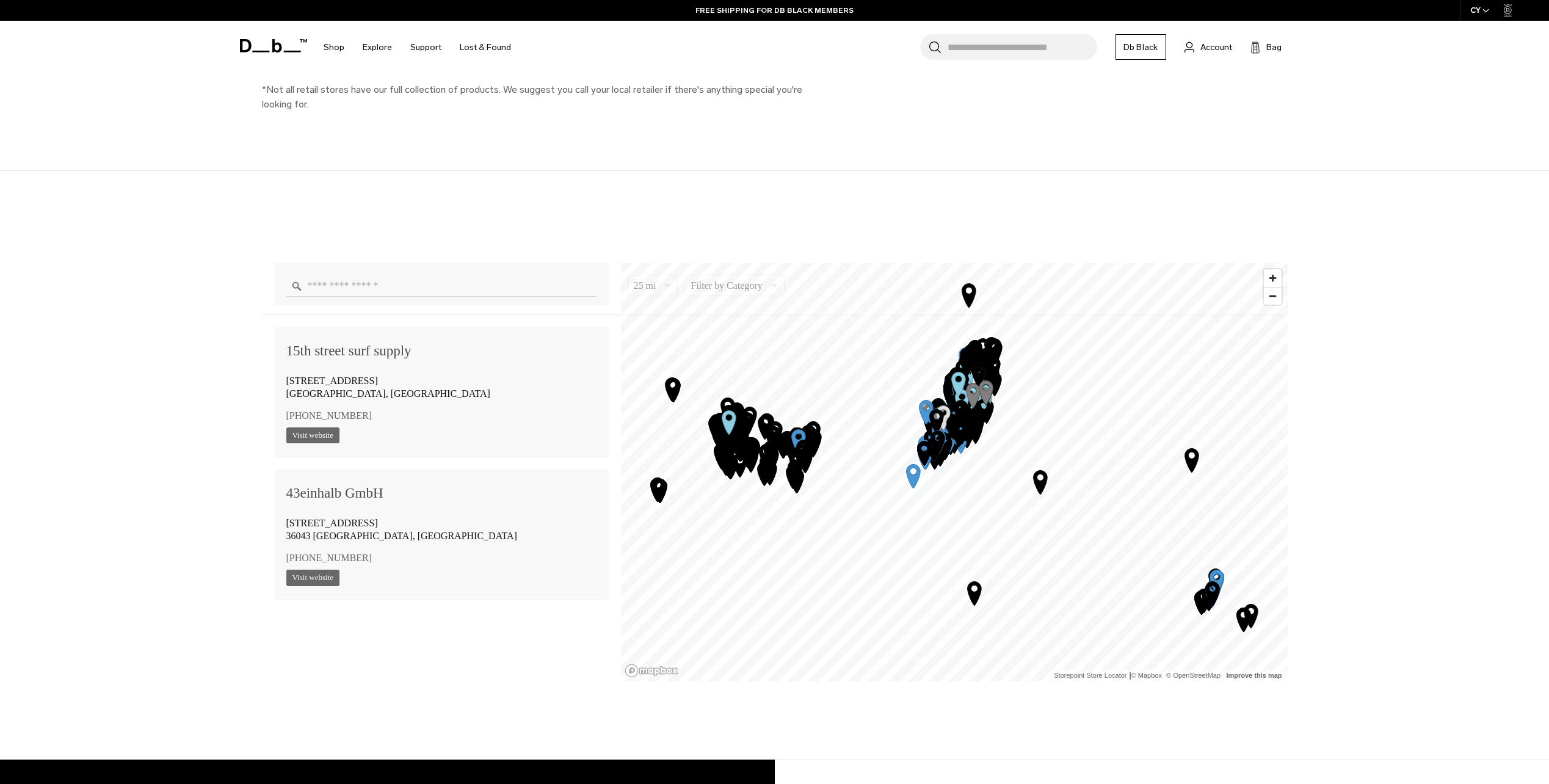
click at [424, 284] on input "Enter a location" at bounding box center [441, 286] width 310 height 21
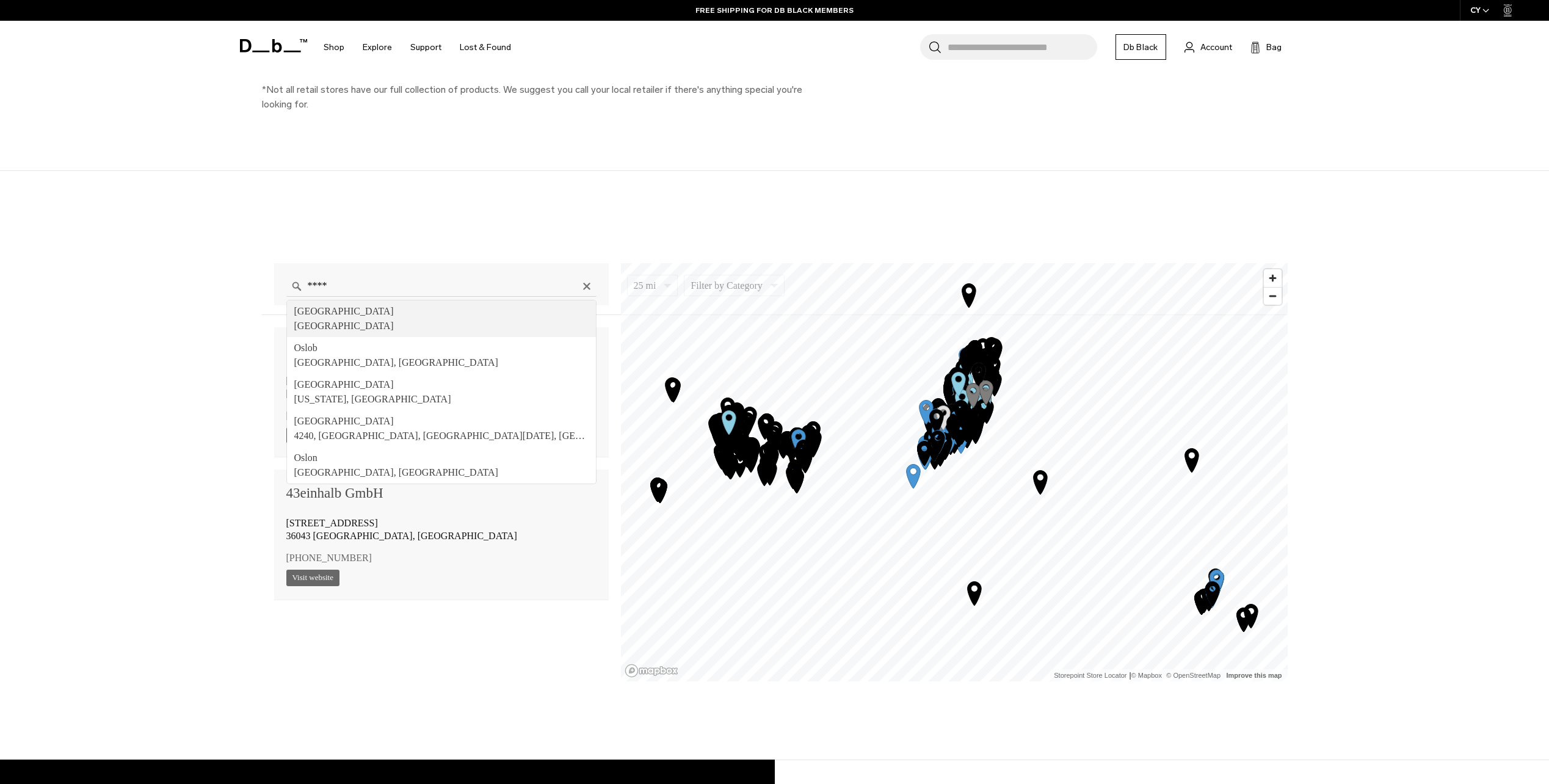
type input "**********"
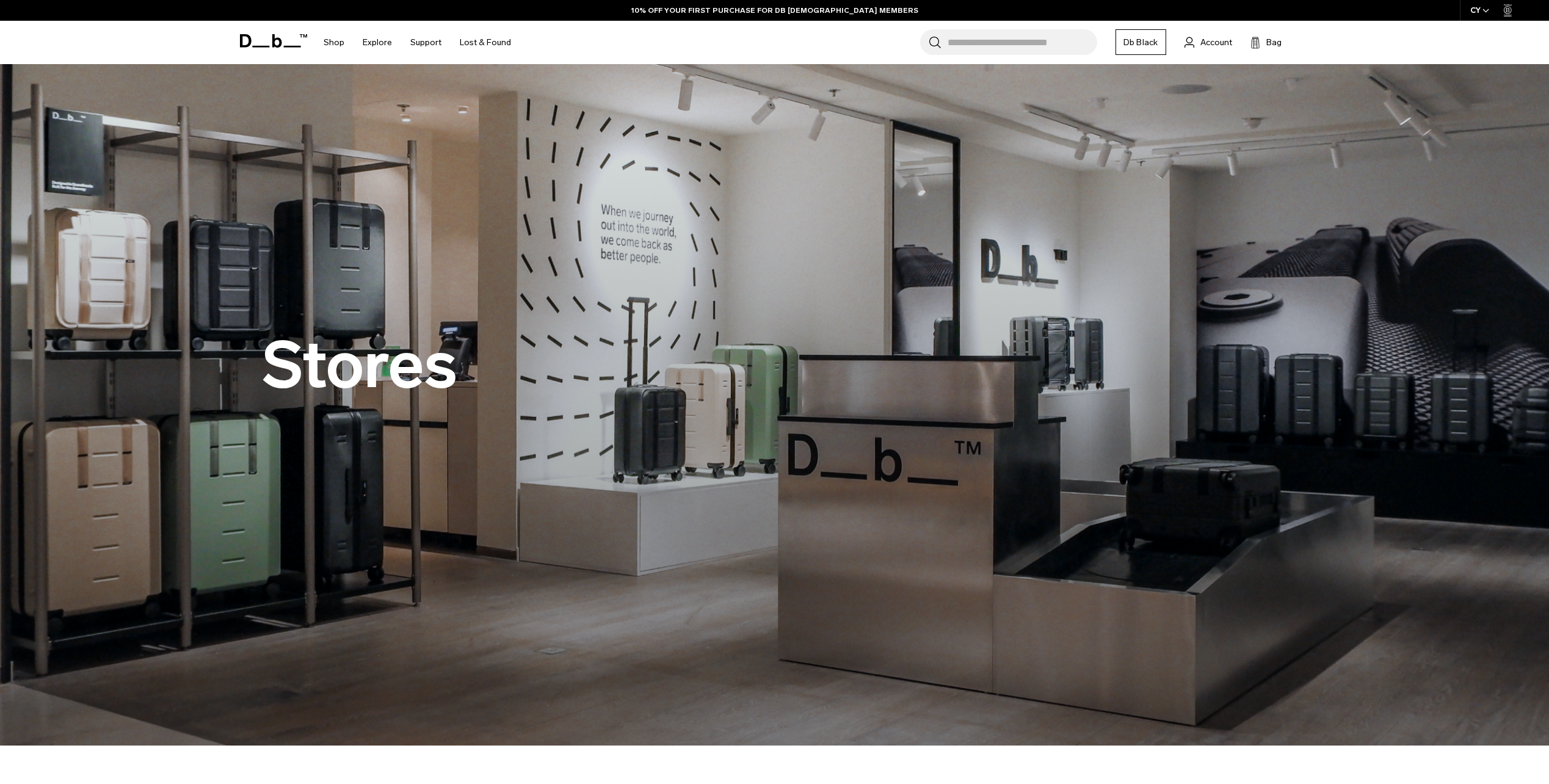
scroll to position [0, 0]
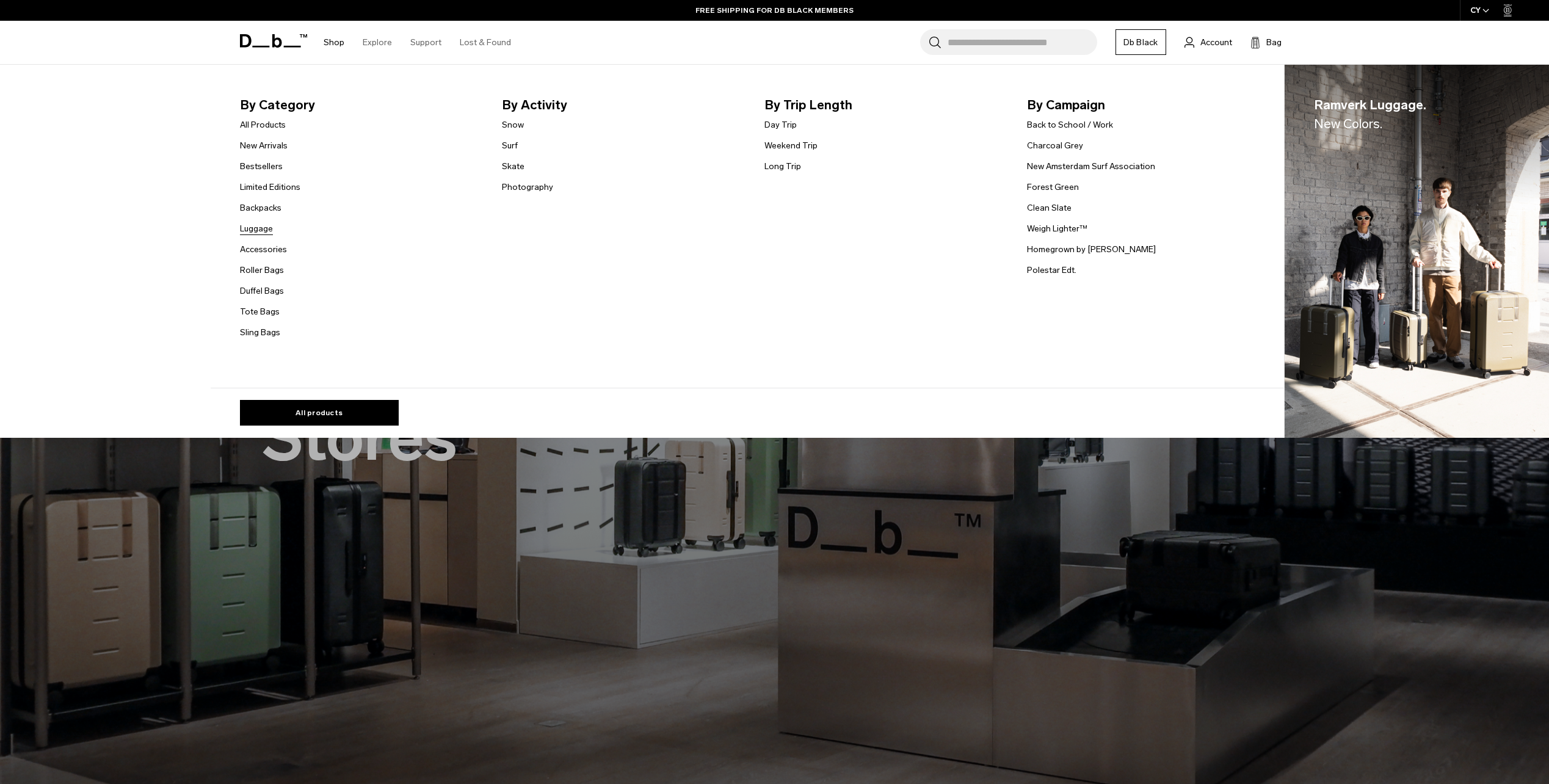
click at [264, 231] on link "Luggage" at bounding box center [256, 228] width 33 height 13
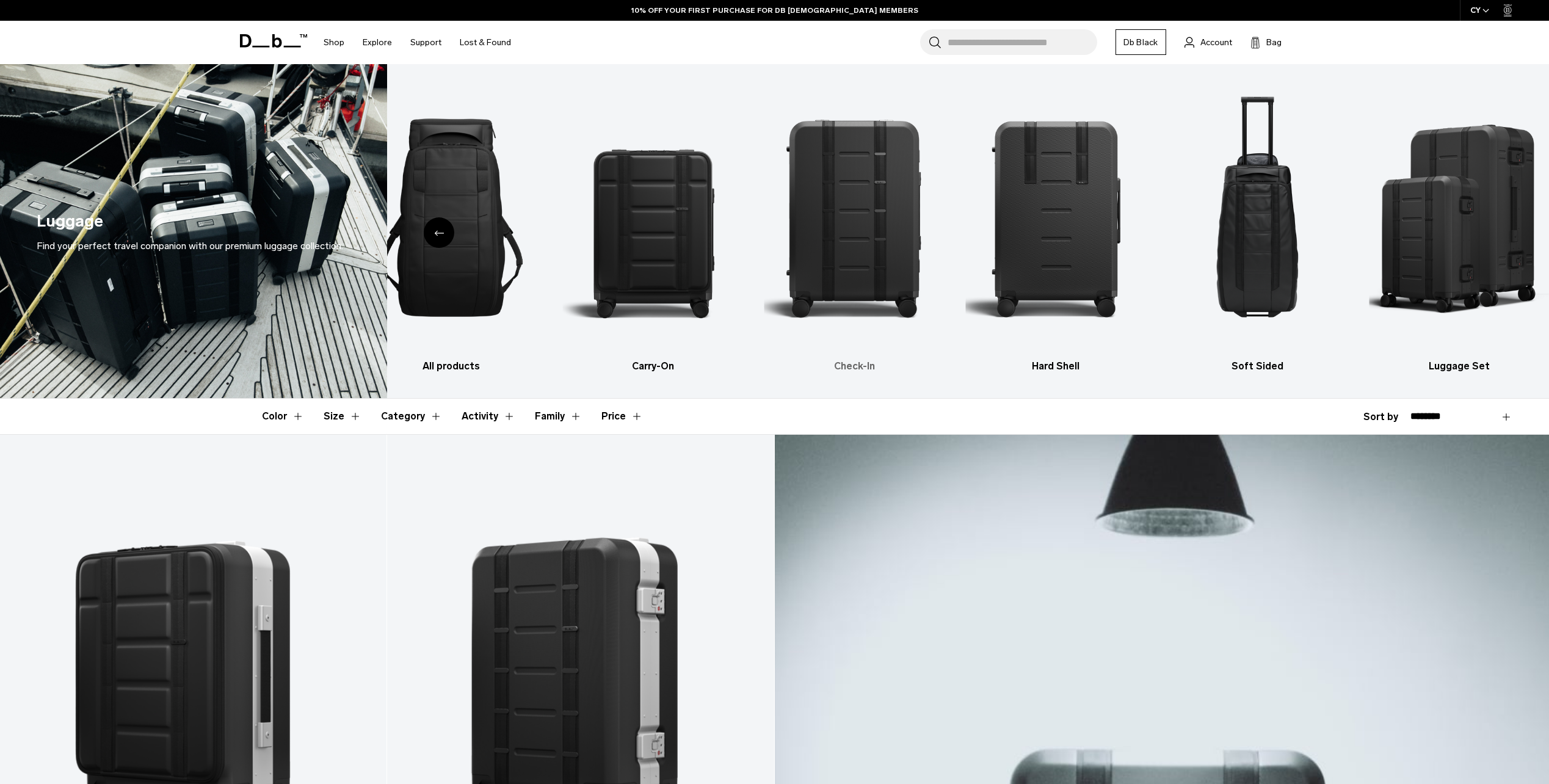
click at [842, 225] on img "3 / 6" at bounding box center [854, 217] width 180 height 270
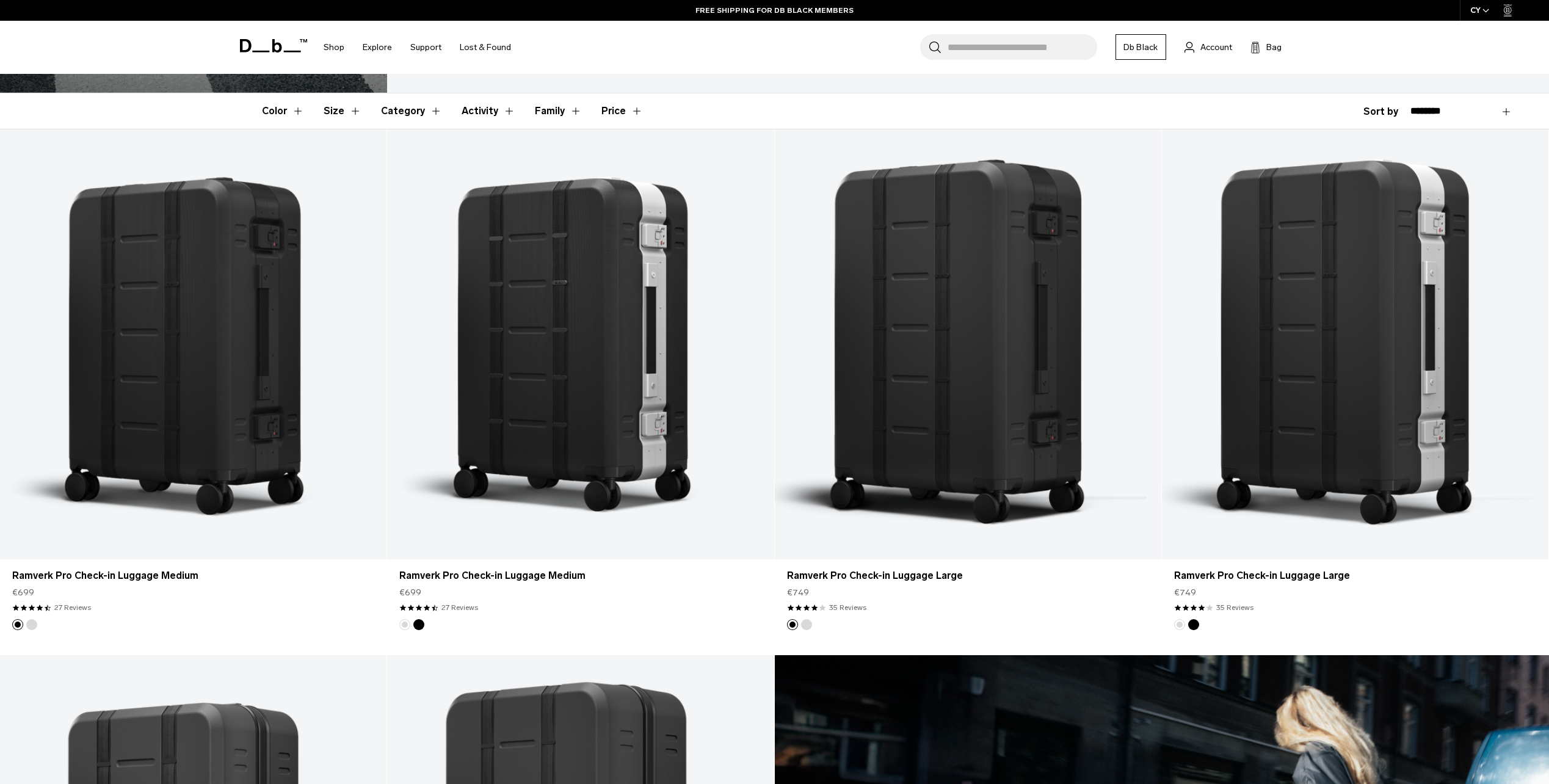
scroll to position [366, 0]
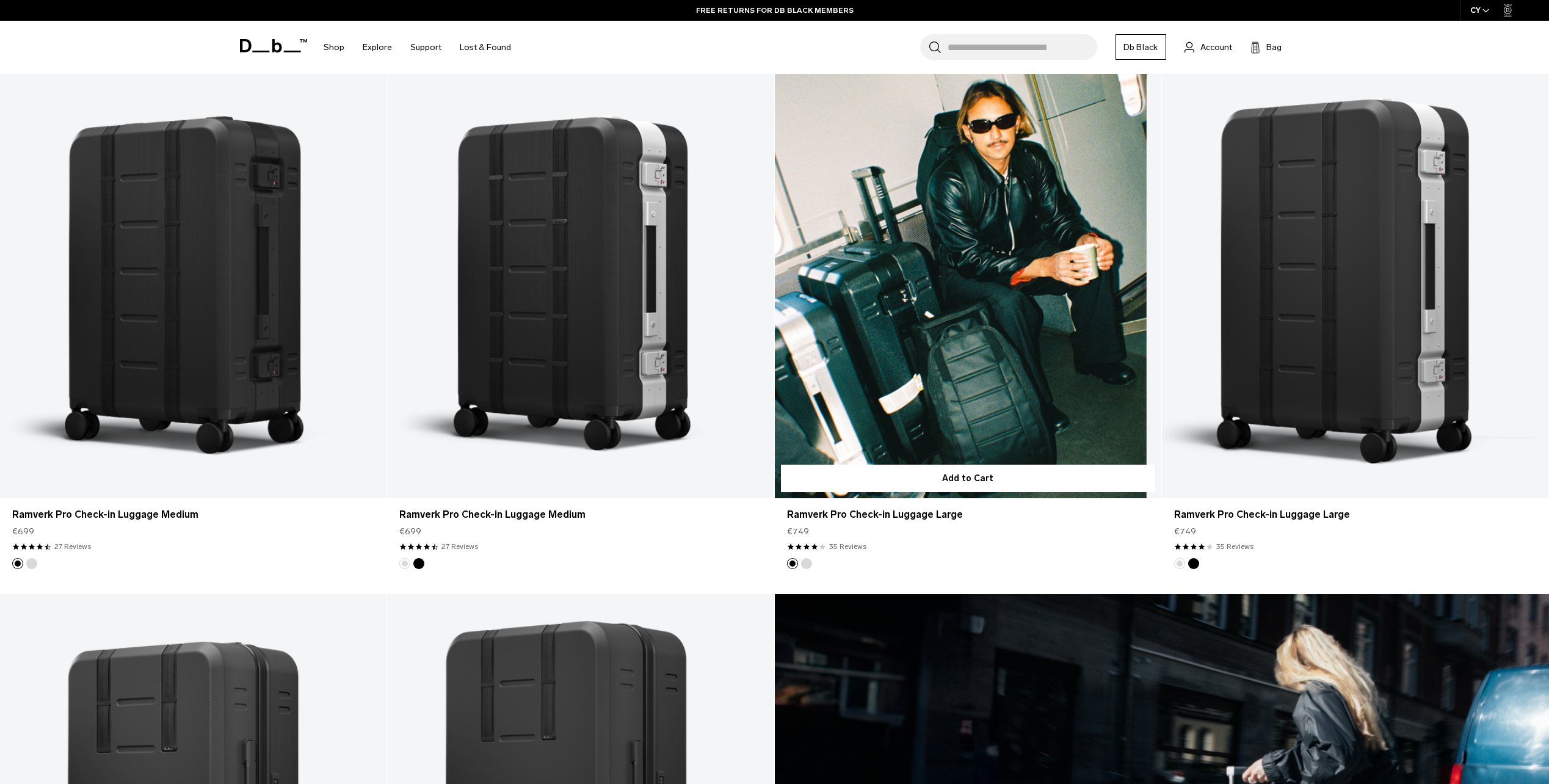
click at [893, 290] on link "Ramverk Pro Check-in Luggage Large" at bounding box center [968, 283] width 387 height 430
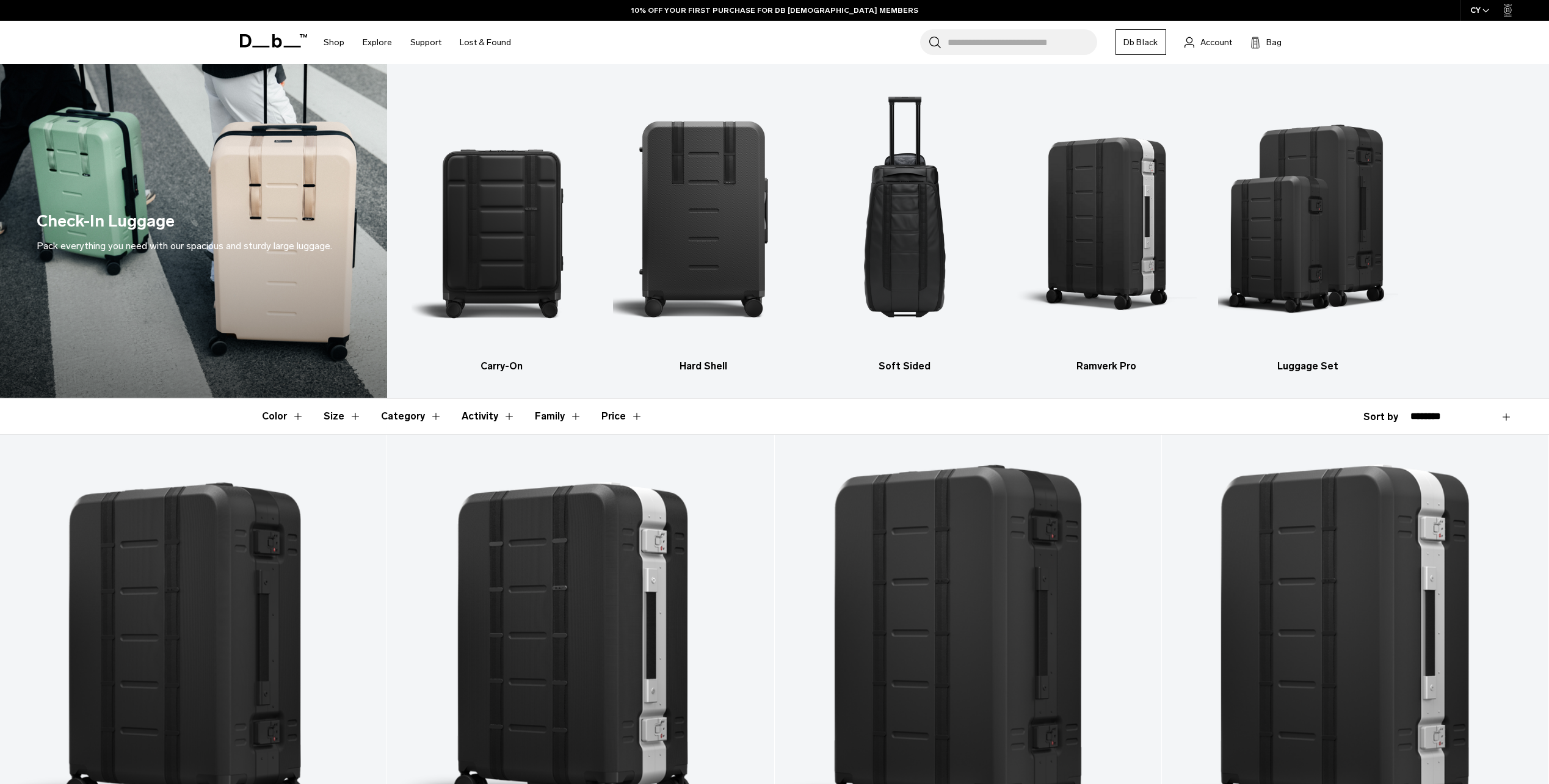
click at [495, 222] on img "1 / 5" at bounding box center [502, 217] width 180 height 270
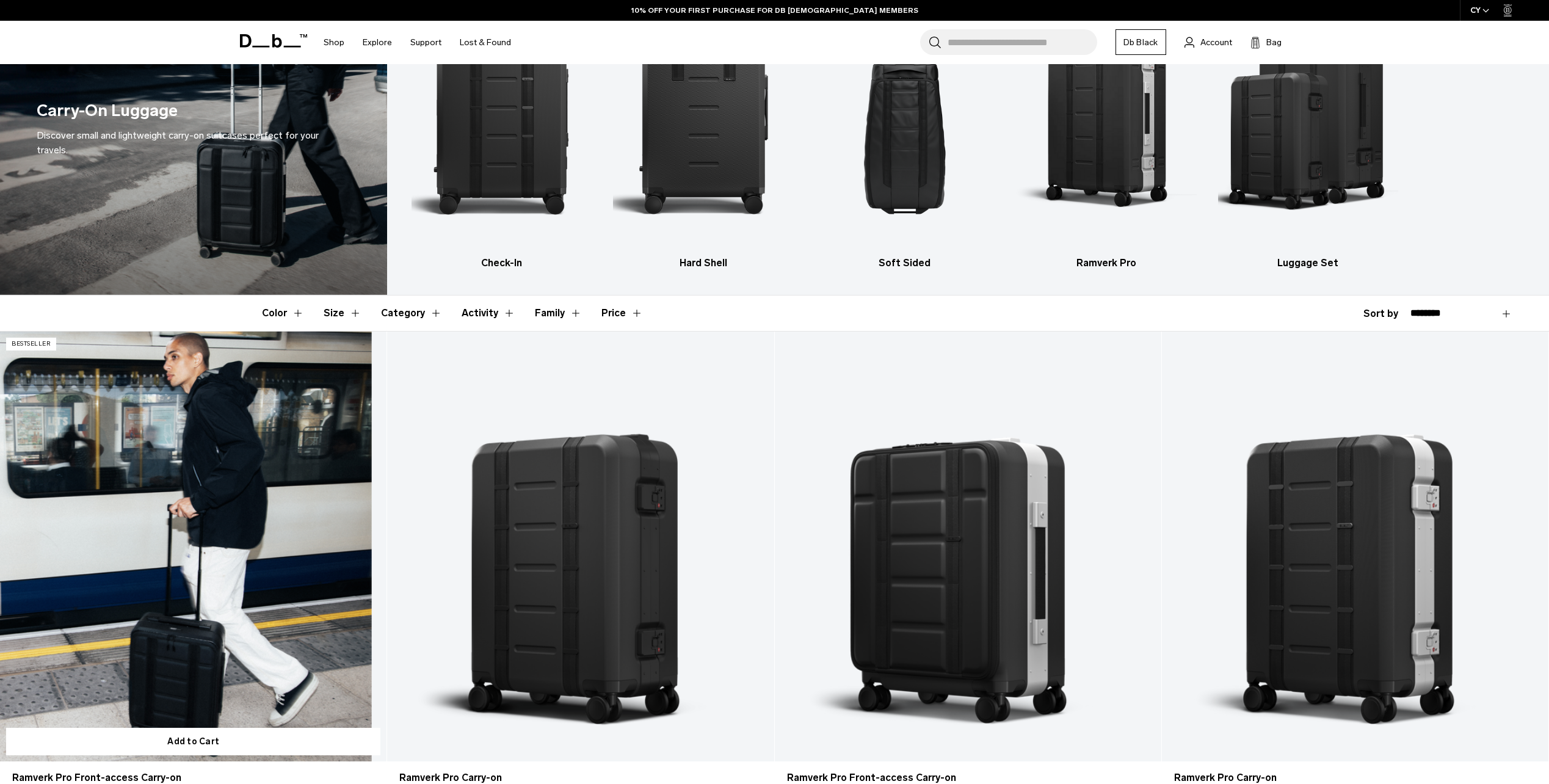
scroll to position [183, 0]
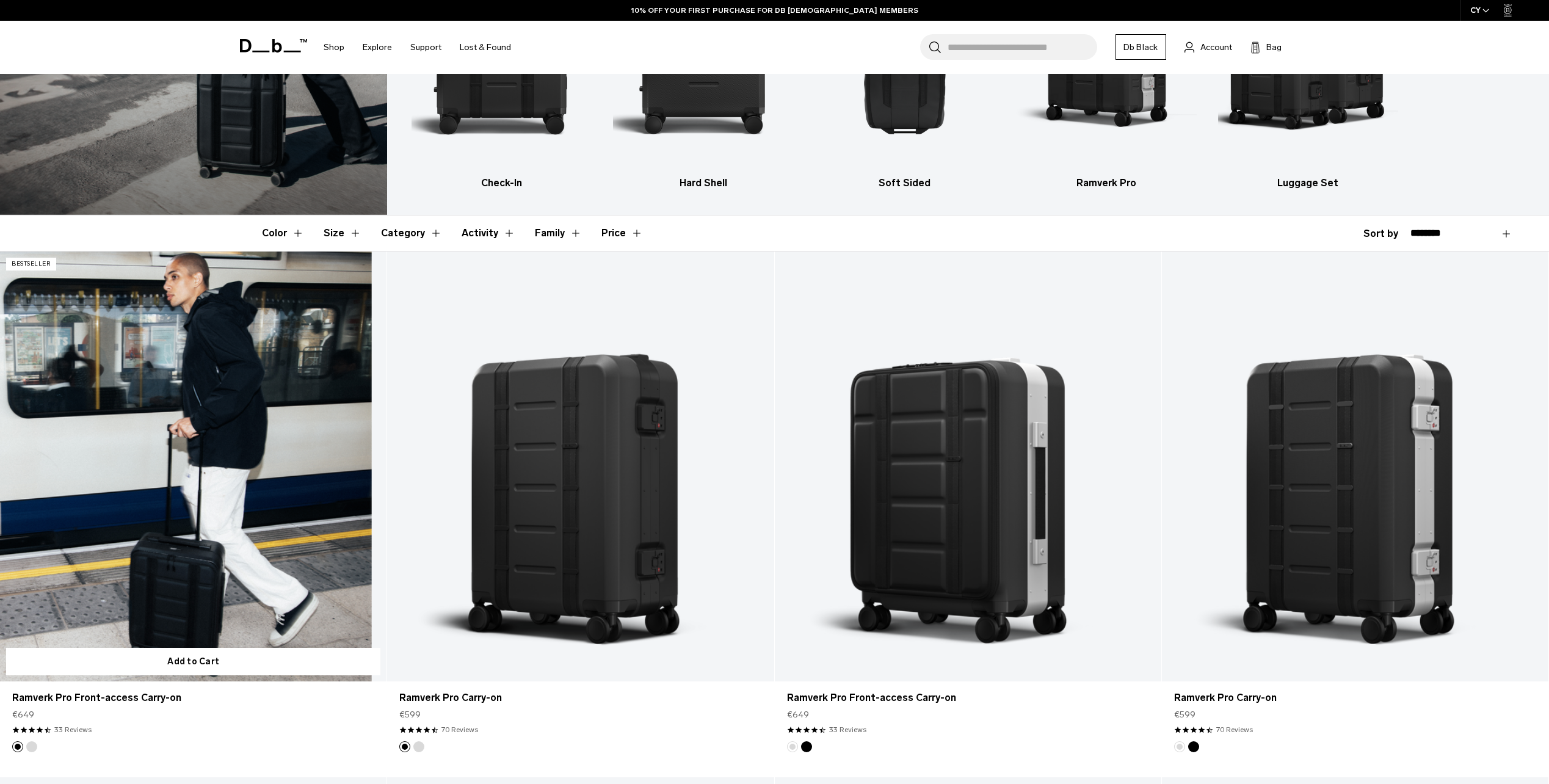
click at [166, 490] on link "Ramverk Pro Front-access Carry-on" at bounding box center [193, 467] width 387 height 430
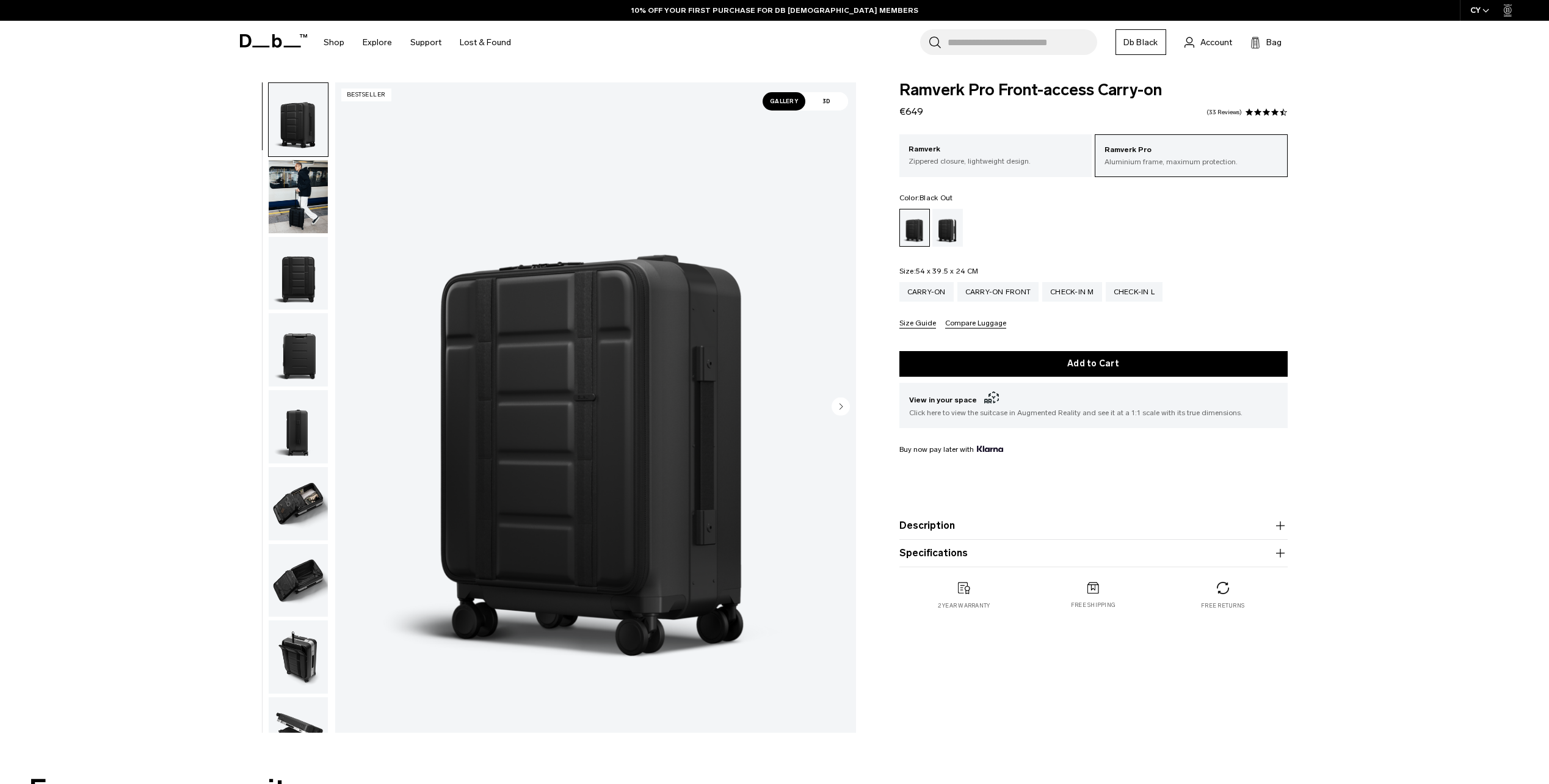
click at [283, 201] on img "button" at bounding box center [298, 196] width 59 height 73
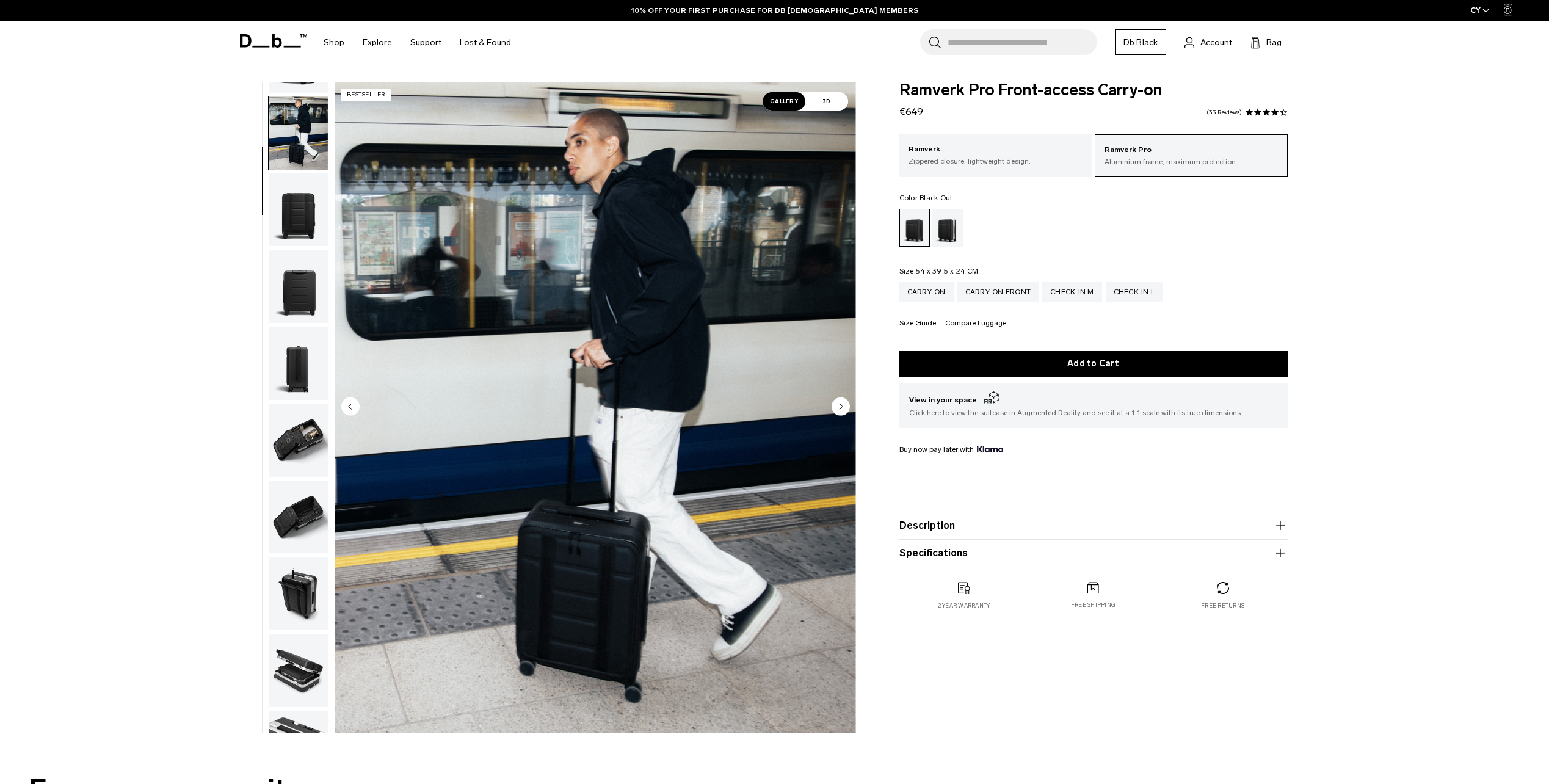
scroll to position [77, 0]
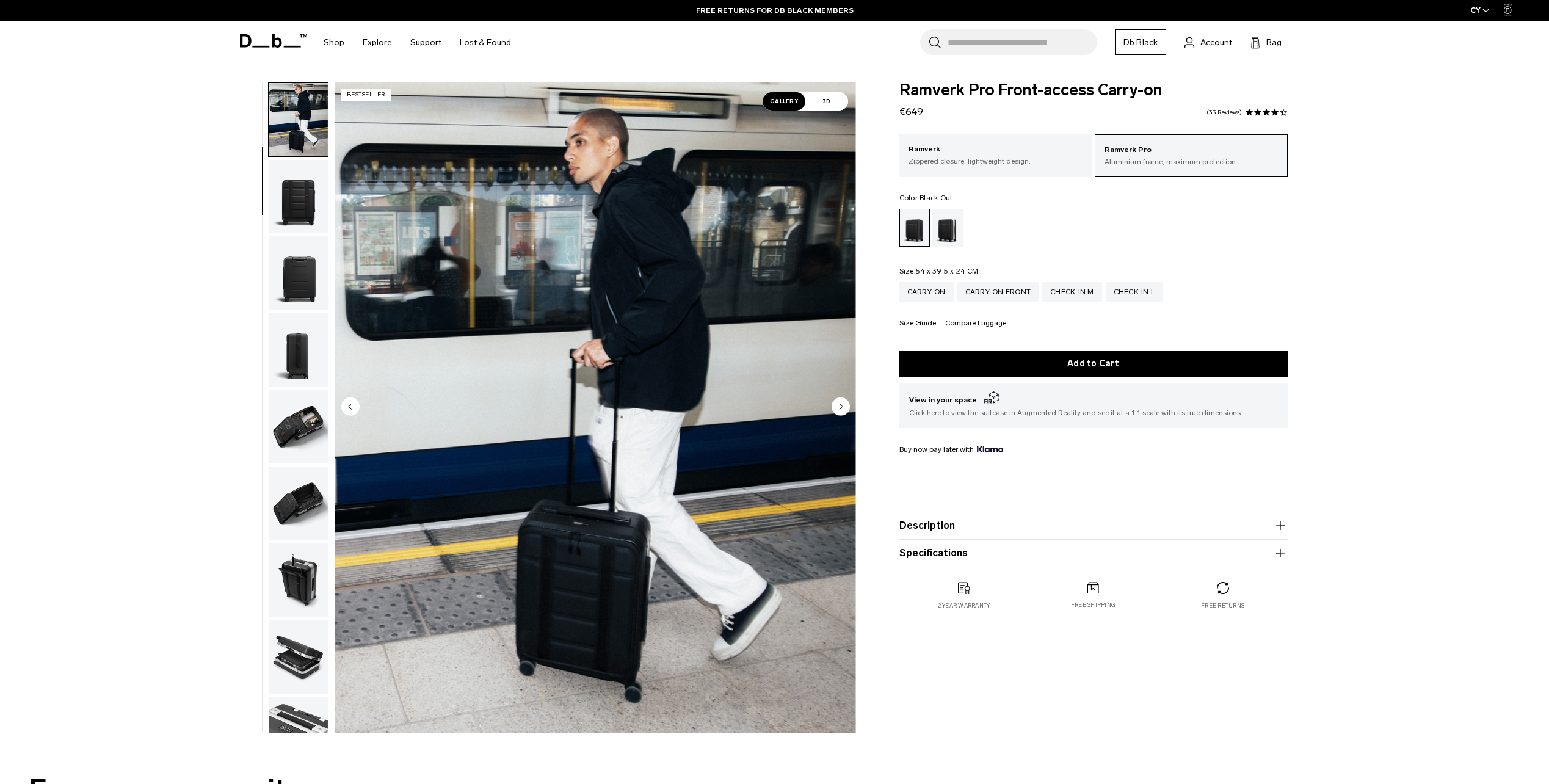
click at [302, 576] on img "button" at bounding box center [298, 579] width 59 height 73
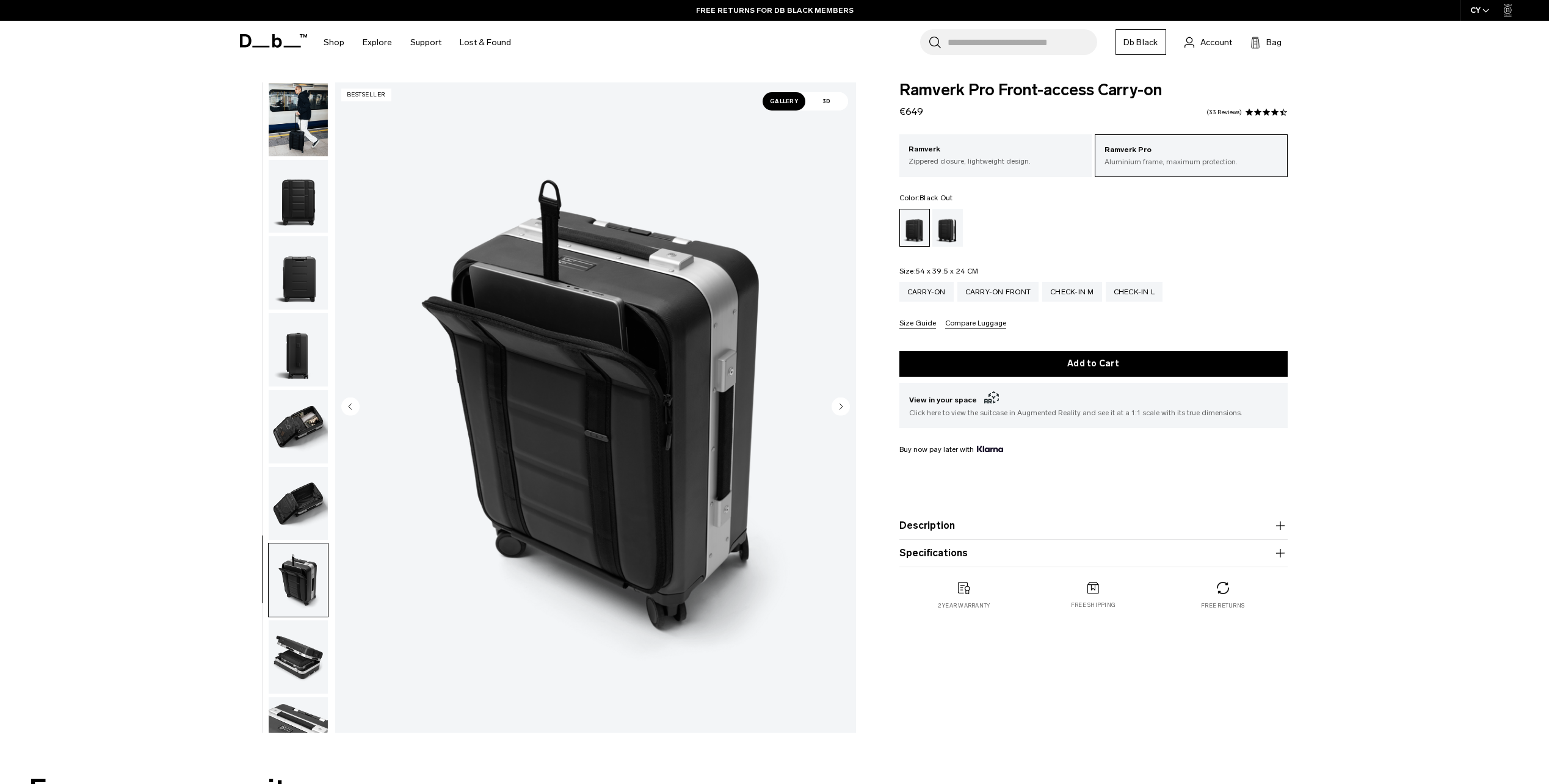
scroll to position [116, 0]
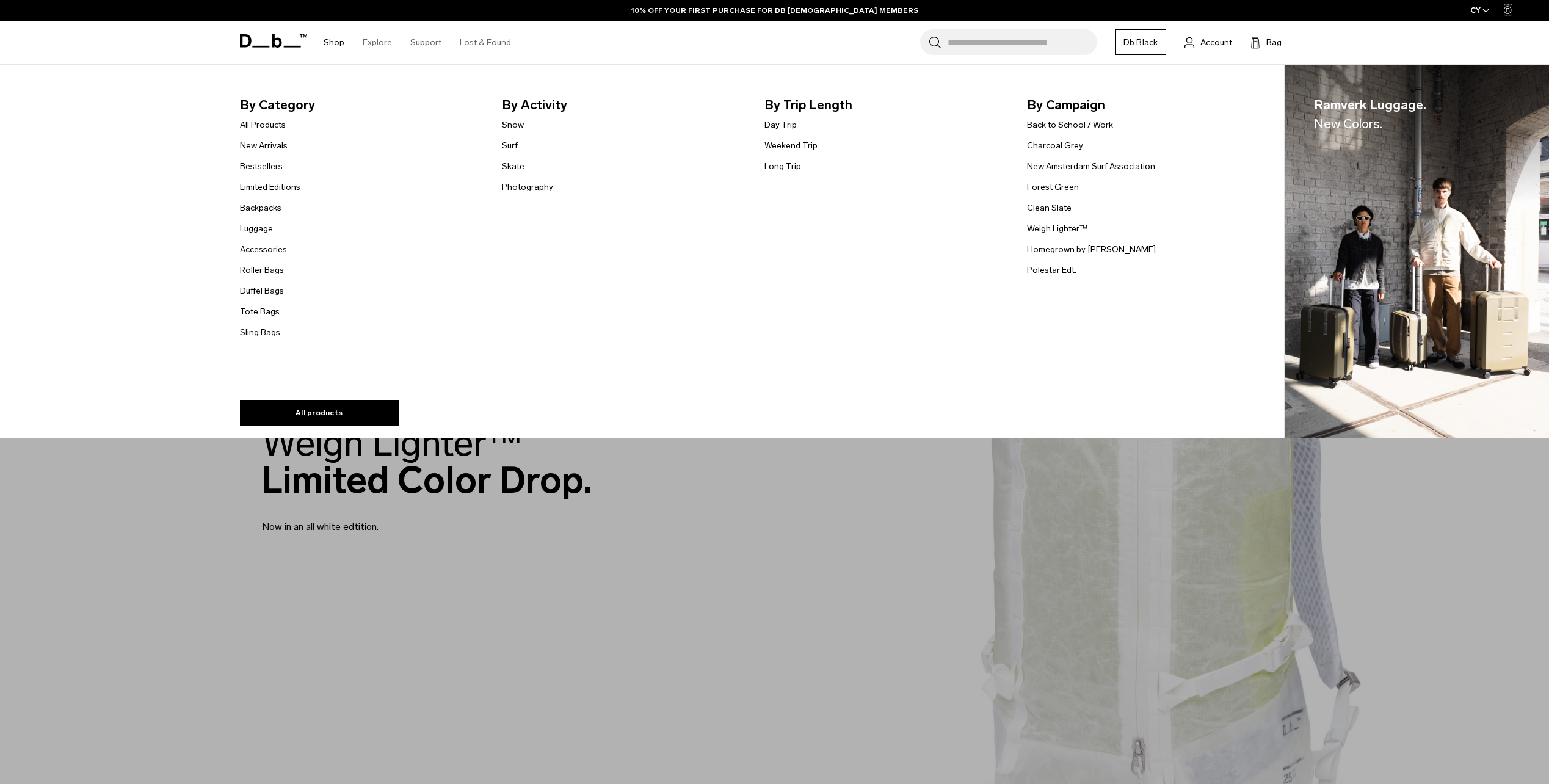
click at [265, 208] on link "Backpacks" at bounding box center [261, 208] width 41 height 13
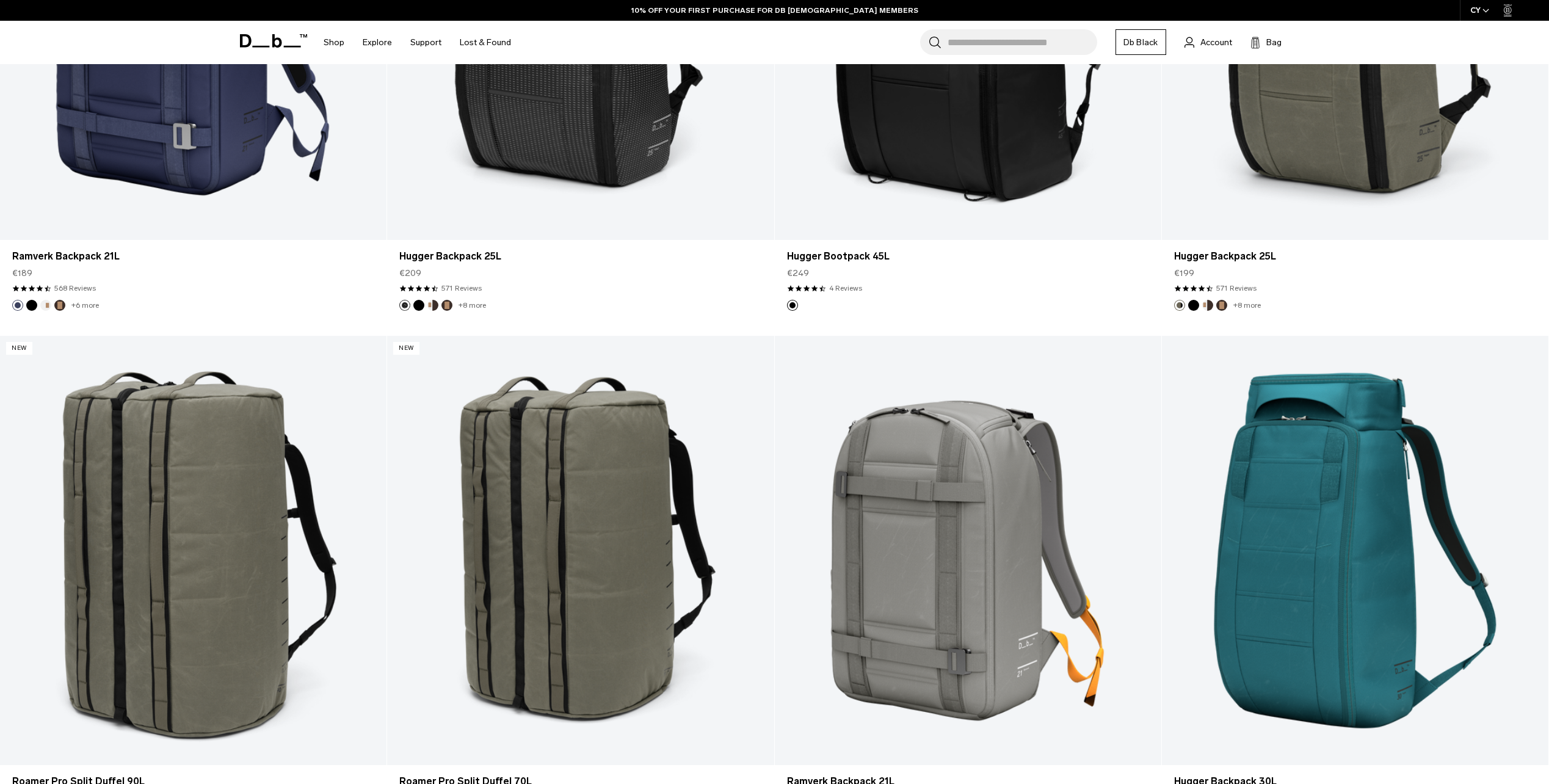
scroll to position [4273, 0]
